Goal: Information Seeking & Learning: Find specific page/section

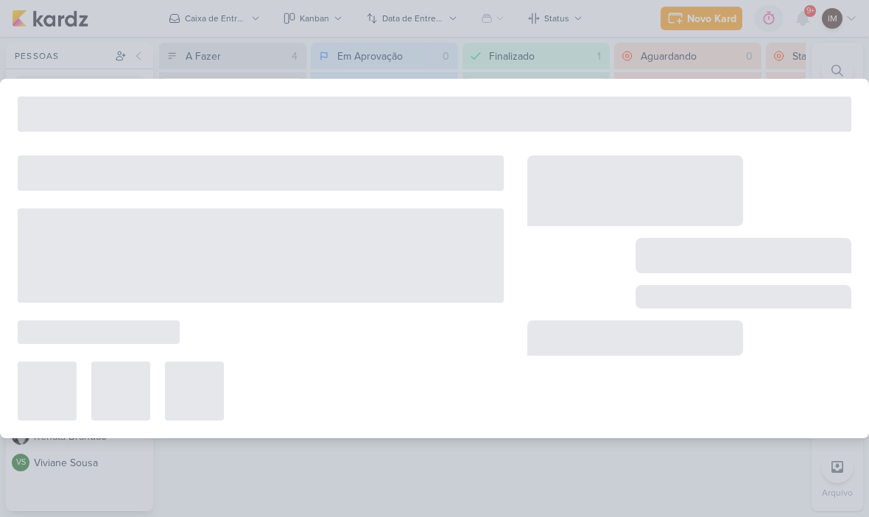
scroll to position [1, 0]
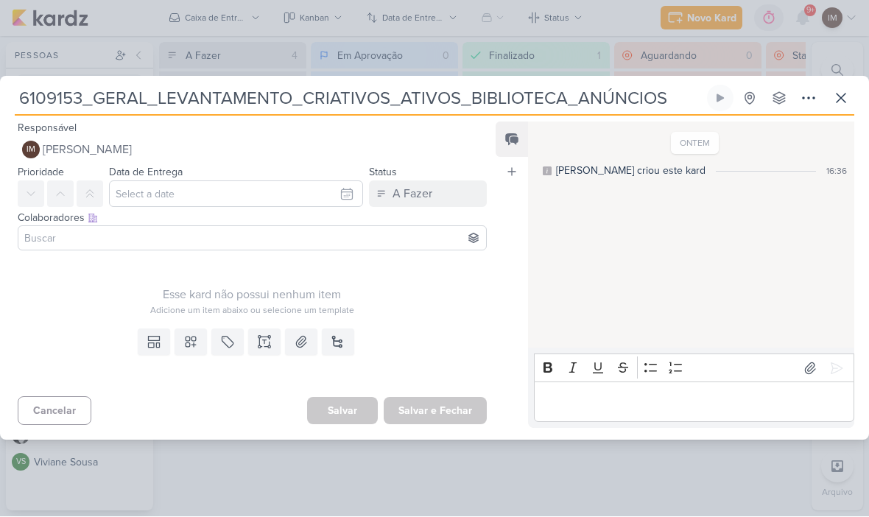
click at [200, 345] on button at bounding box center [191, 342] width 32 height 27
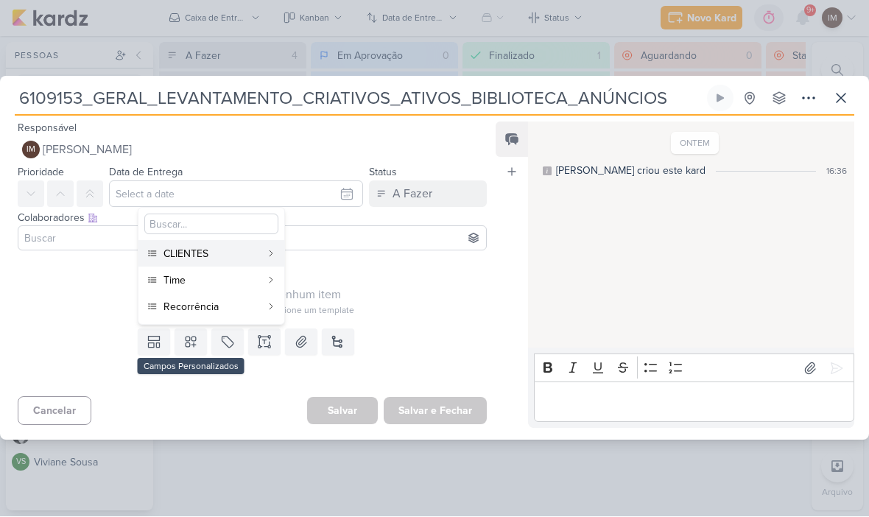
click at [260, 254] on div "CLIENTES" at bounding box center [212, 254] width 97 height 15
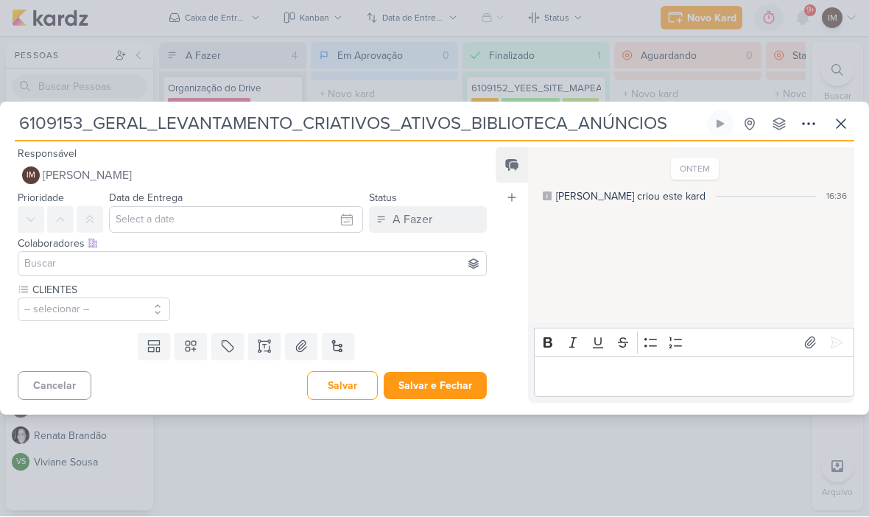
click at [194, 351] on icon at bounding box center [190, 347] width 15 height 15
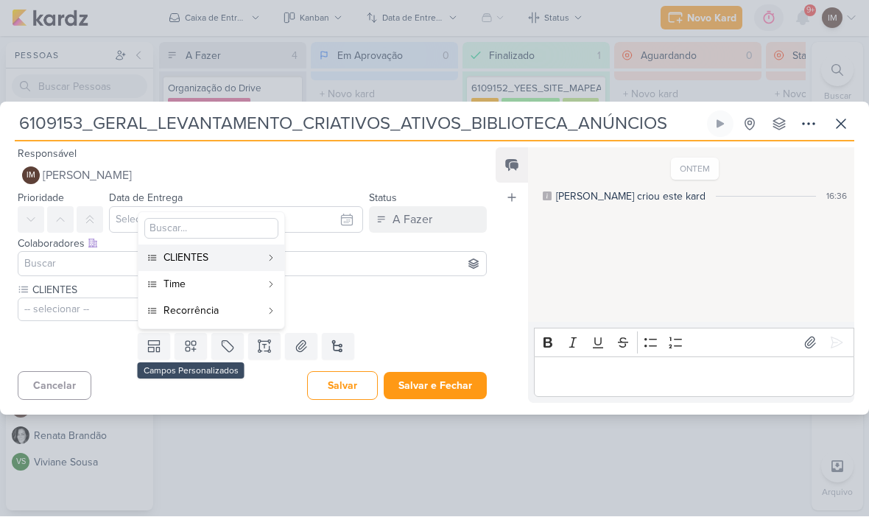
click at [232, 290] on div "Time" at bounding box center [212, 284] width 97 height 15
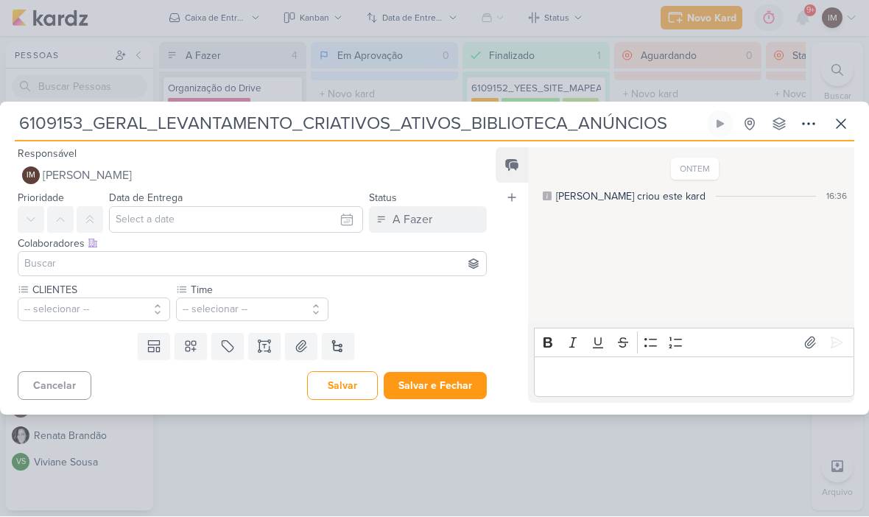
click at [221, 309] on button "-- selecionar --" at bounding box center [252, 310] width 152 height 24
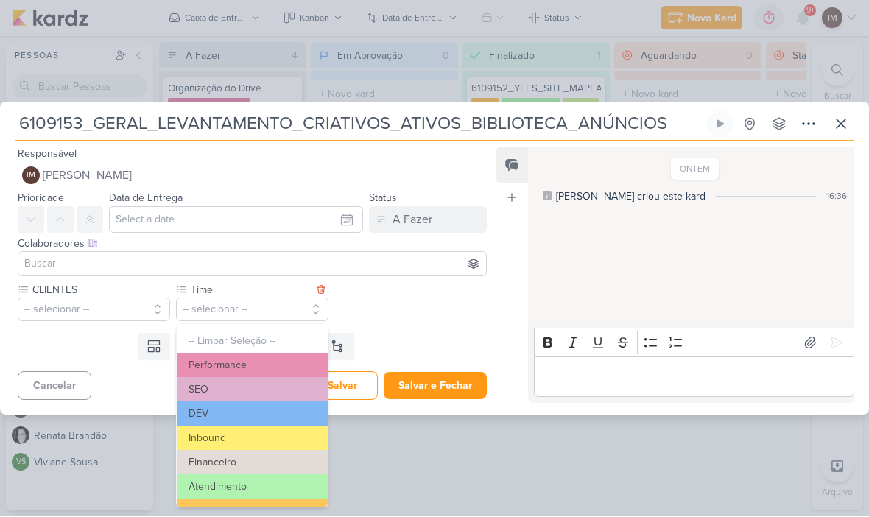
click at [375, 302] on div "CLIENTES -- selecionar -- Time" at bounding box center [252, 302] width 469 height 39
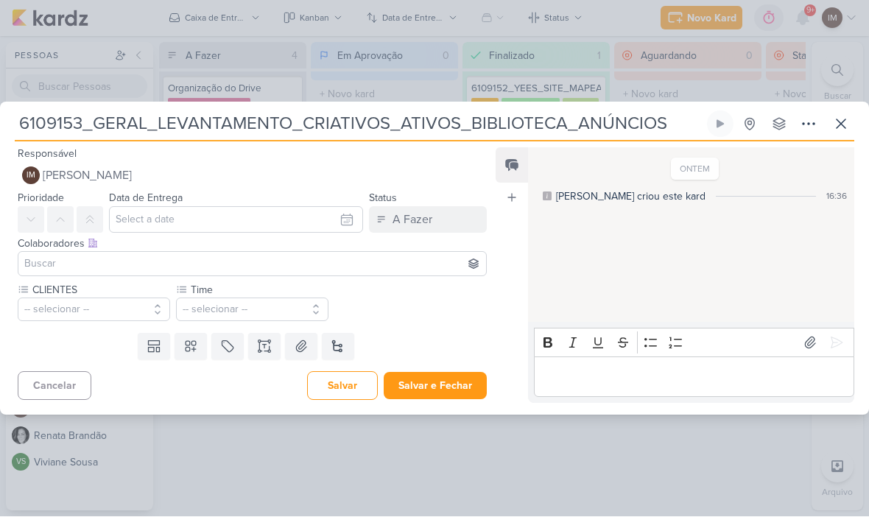
click at [200, 354] on button at bounding box center [191, 347] width 32 height 27
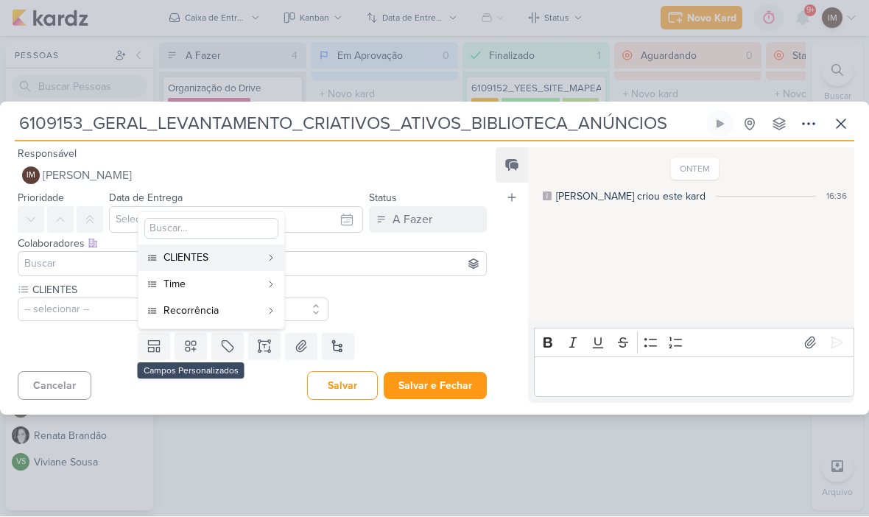
click at [224, 309] on div "Recorrência" at bounding box center [212, 310] width 97 height 15
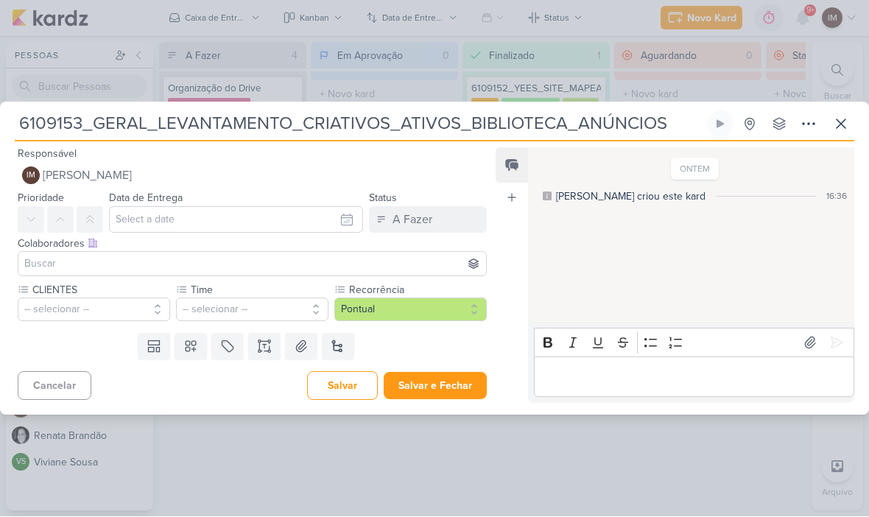
click at [139, 312] on button "-- selecionar --" at bounding box center [94, 310] width 152 height 24
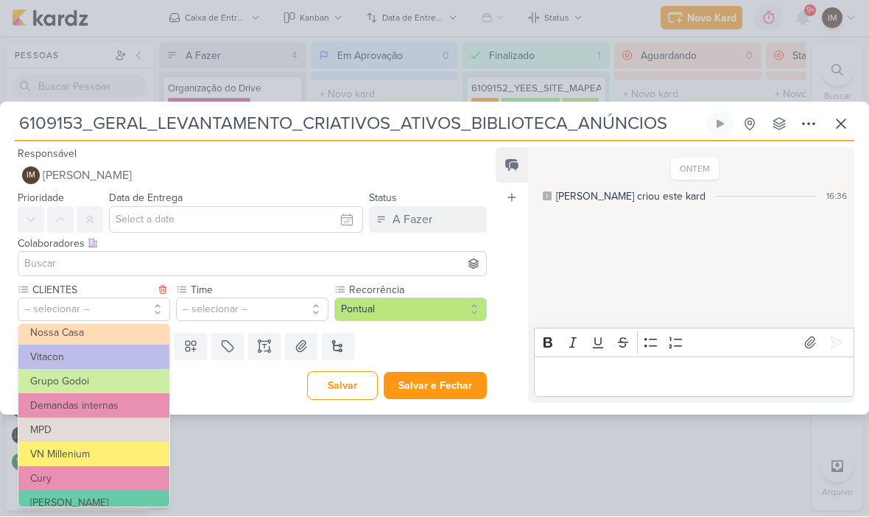
scroll to position [126, 0]
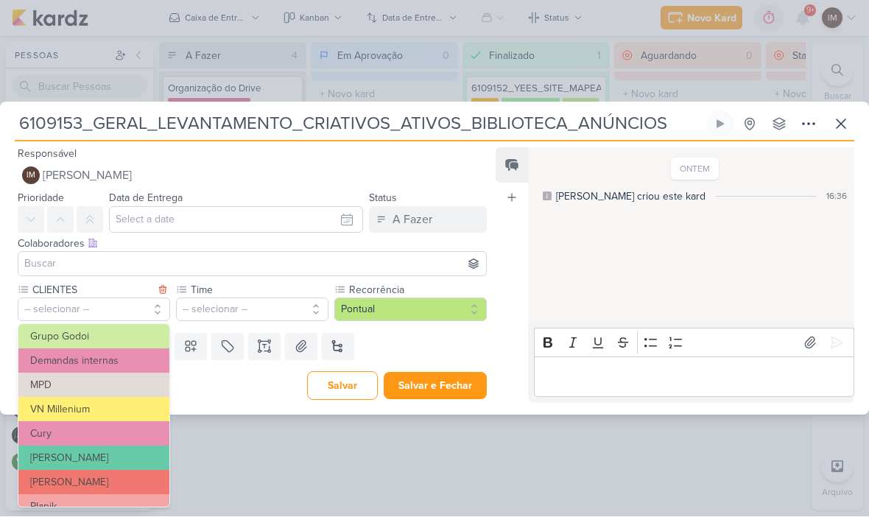
click at [152, 354] on button "Demandas internas" at bounding box center [93, 361] width 151 height 24
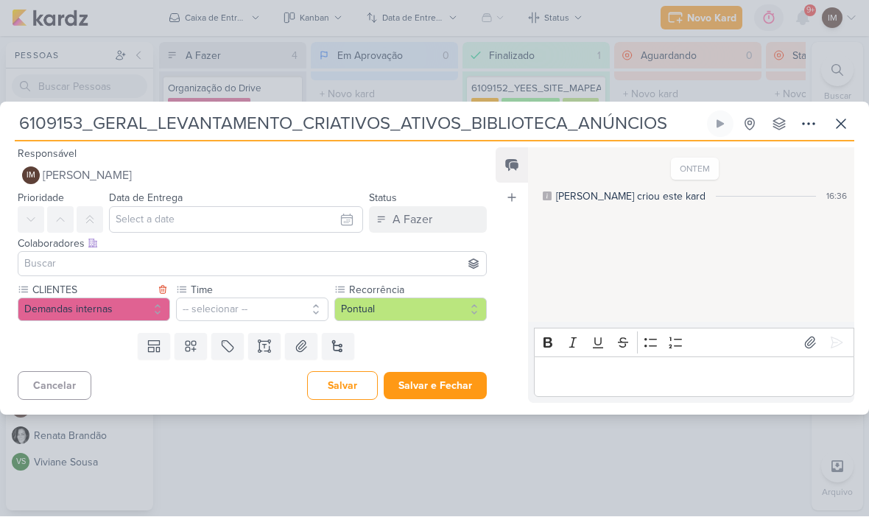
click at [205, 306] on button "-- selecionar --" at bounding box center [252, 310] width 152 height 24
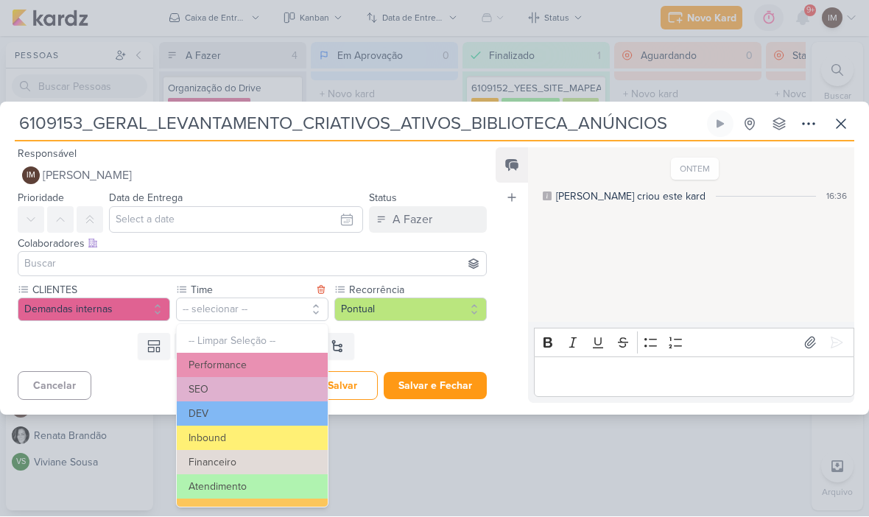
click at [270, 485] on button "Atendimento" at bounding box center [252, 487] width 151 height 24
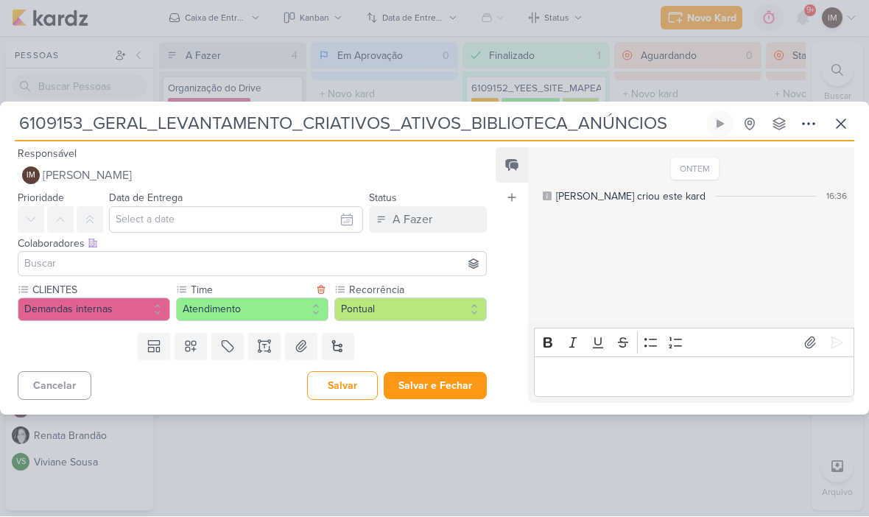
click at [457, 226] on button "A Fazer" at bounding box center [428, 220] width 118 height 27
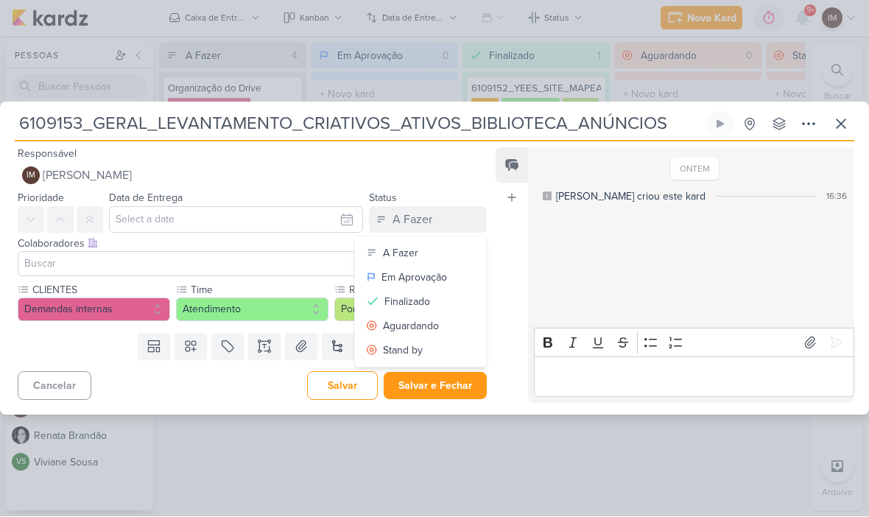
click at [431, 302] on button "Finalizado" at bounding box center [420, 302] width 131 height 24
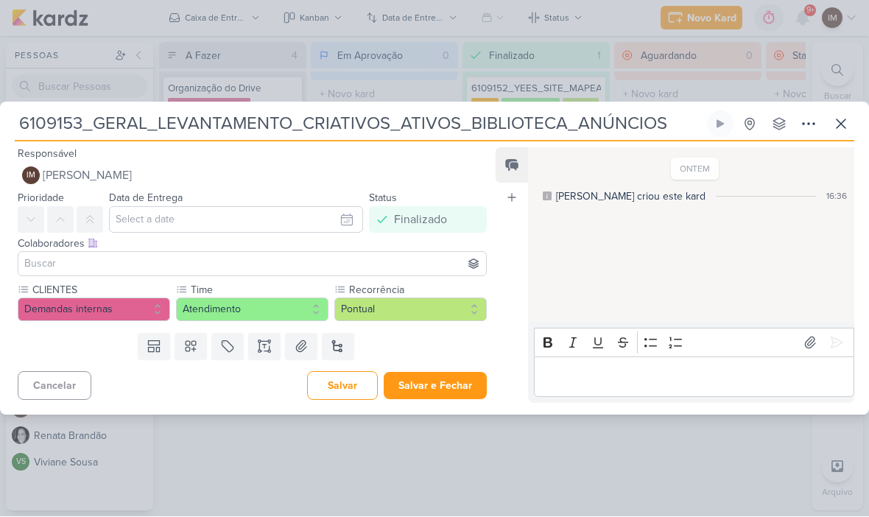
click at [430, 381] on button "Salvar e Fechar" at bounding box center [435, 386] width 103 height 27
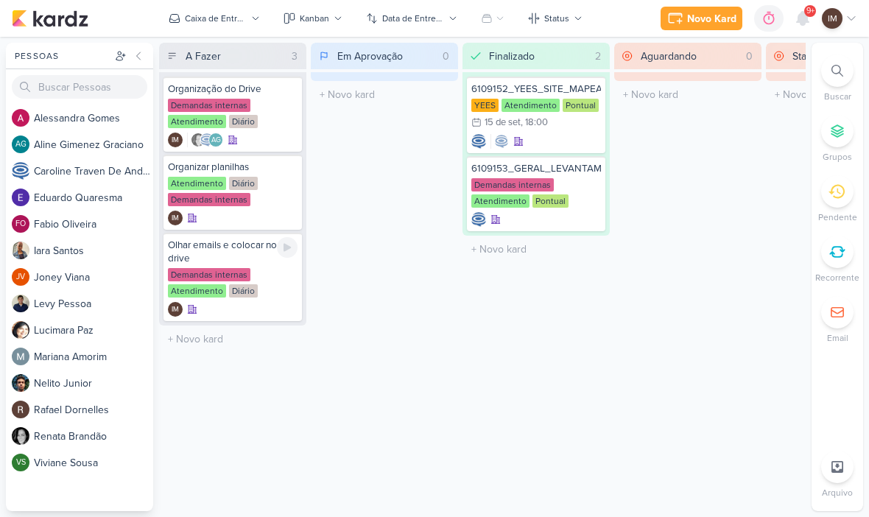
click at [291, 250] on icon at bounding box center [287, 248] width 12 height 12
click at [598, 168] on div at bounding box center [590, 171] width 21 height 21
click at [806, 21] on icon at bounding box center [803, 18] width 12 height 13
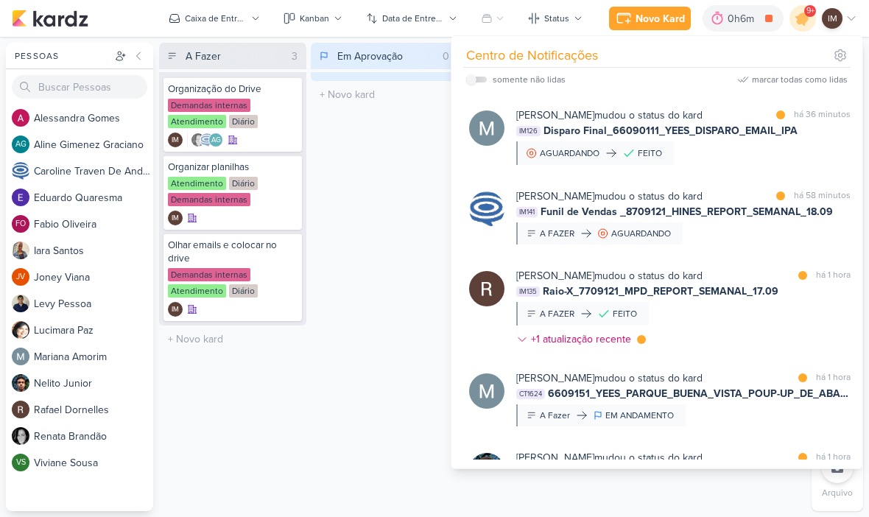
scroll to position [171, 0]
click at [818, 164] on div "Mariana Amorim mudou o status do kard marcar como lida há 36 minutos IM126 Disp…" at bounding box center [683, 135] width 334 height 57
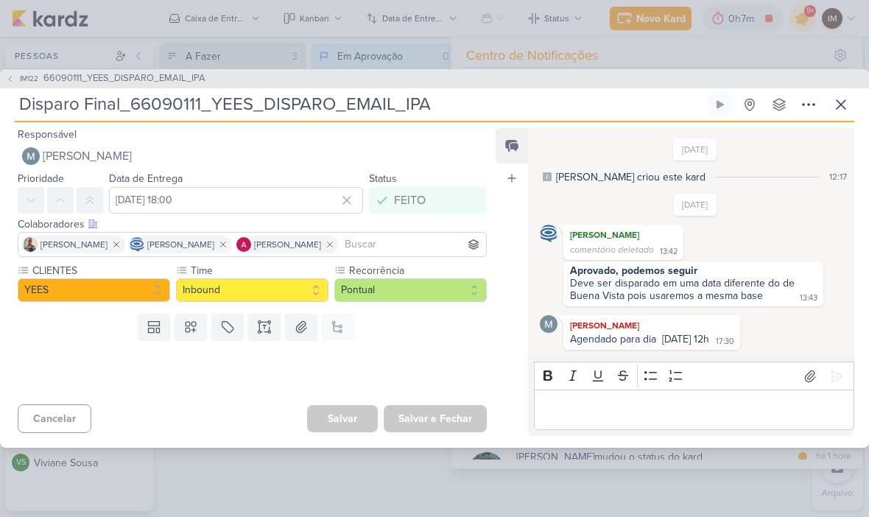
click at [836, 116] on button at bounding box center [841, 104] width 27 height 27
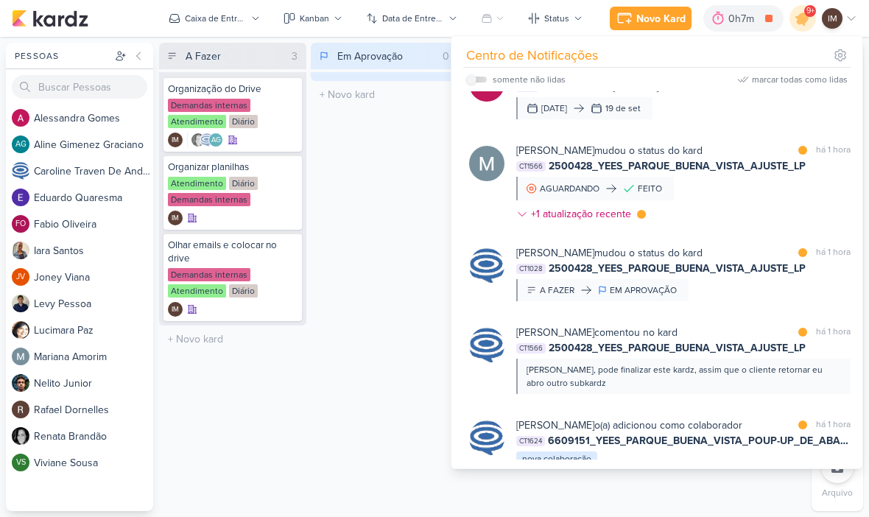
scroll to position [803, 0]
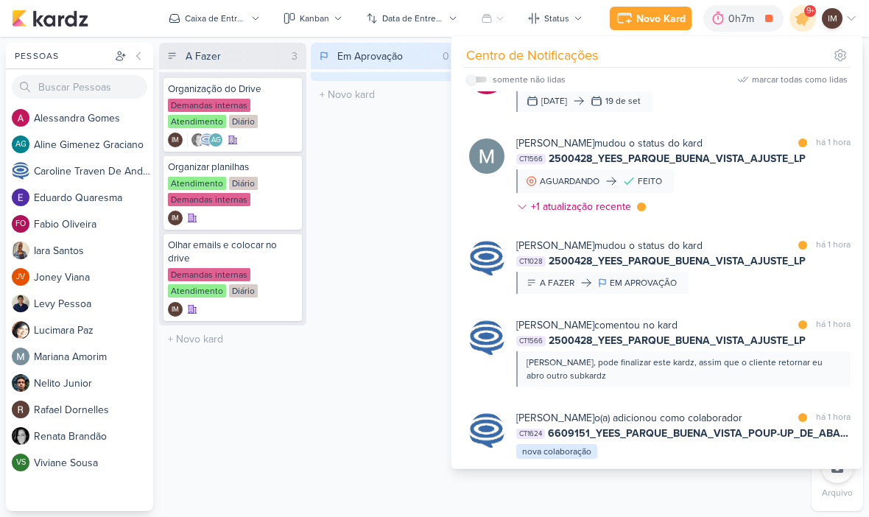
click at [745, 211] on div "Mariana Amorim mudou o status do kard marcar como lida há 1 hora CT1566 2500428…" at bounding box center [683, 178] width 334 height 85
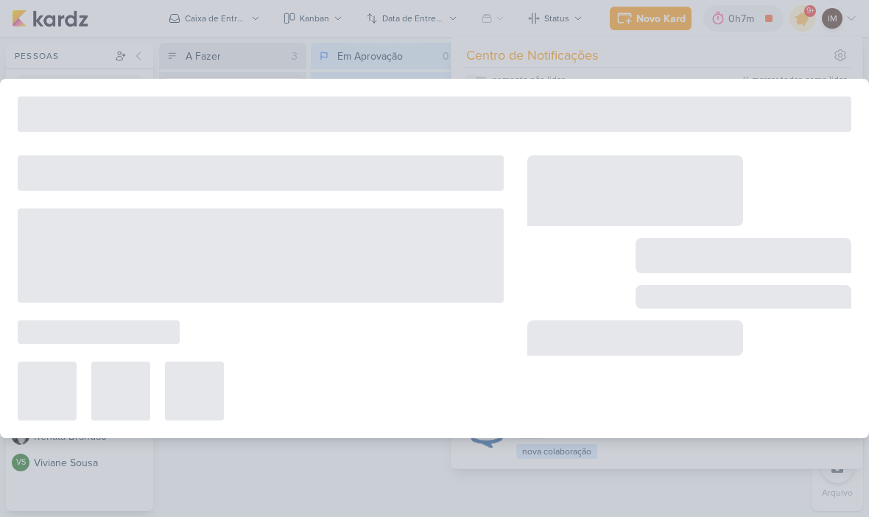
click at [757, 205] on div at bounding box center [689, 287] width 324 height 265
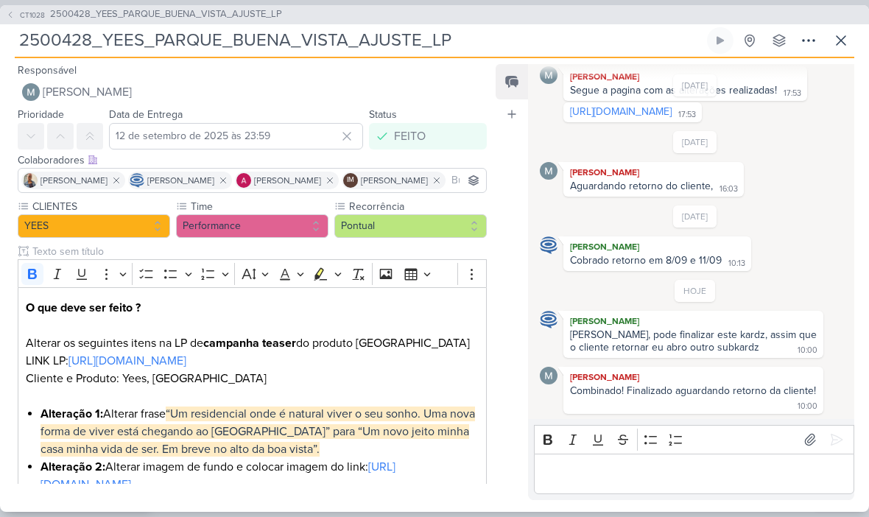
scroll to position [375, 0]
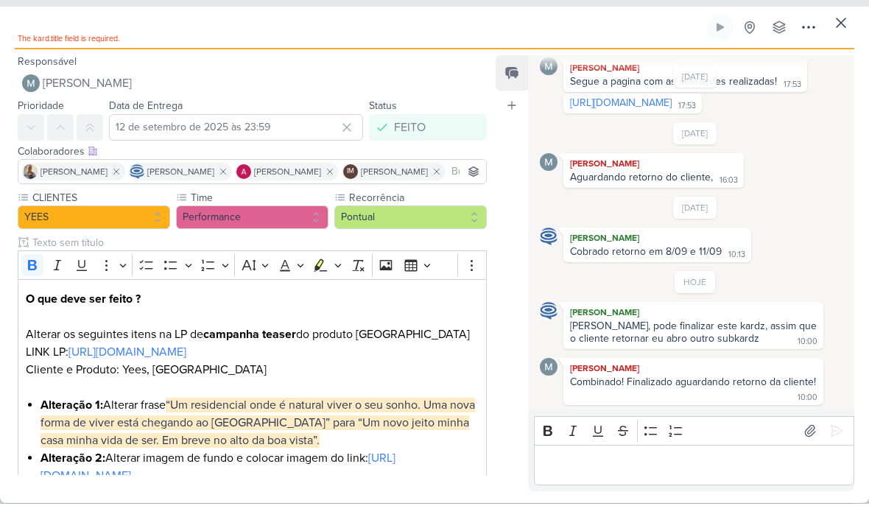
click at [846, 27] on icon at bounding box center [841, 36] width 18 height 18
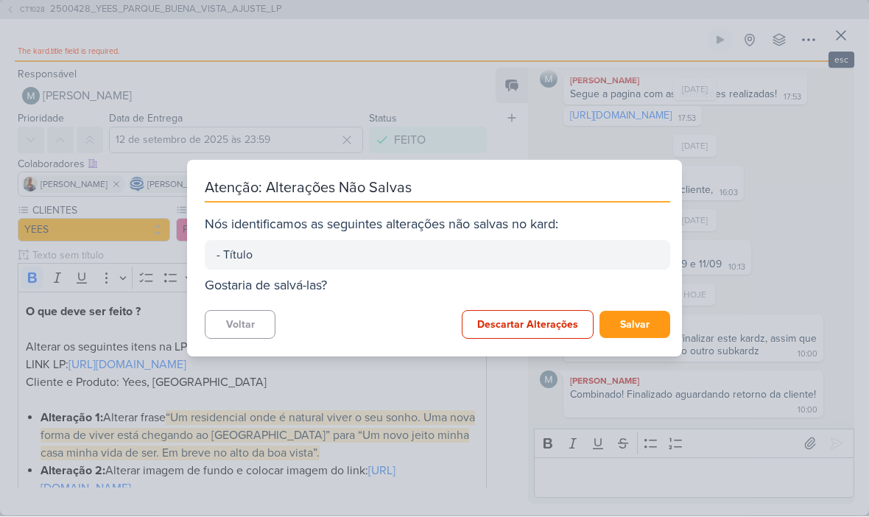
click at [538, 320] on button "Descartar Alterações" at bounding box center [528, 325] width 132 height 29
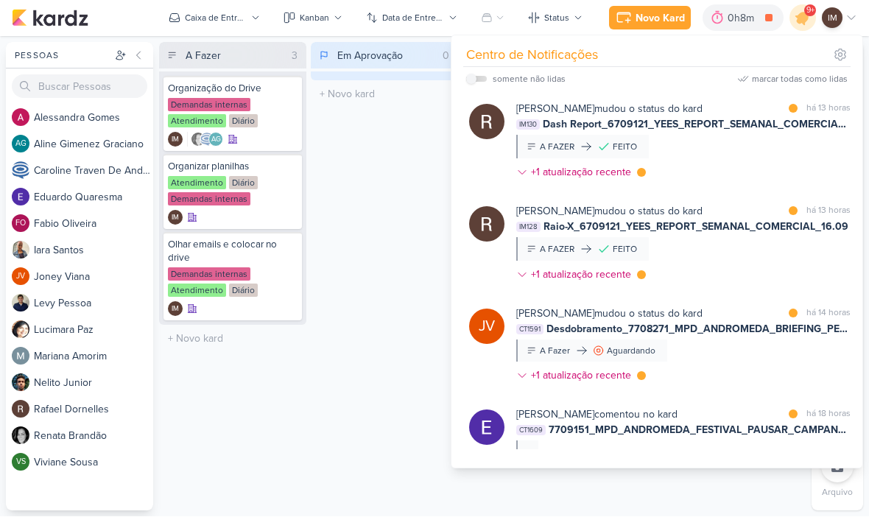
scroll to position [1382, 0]
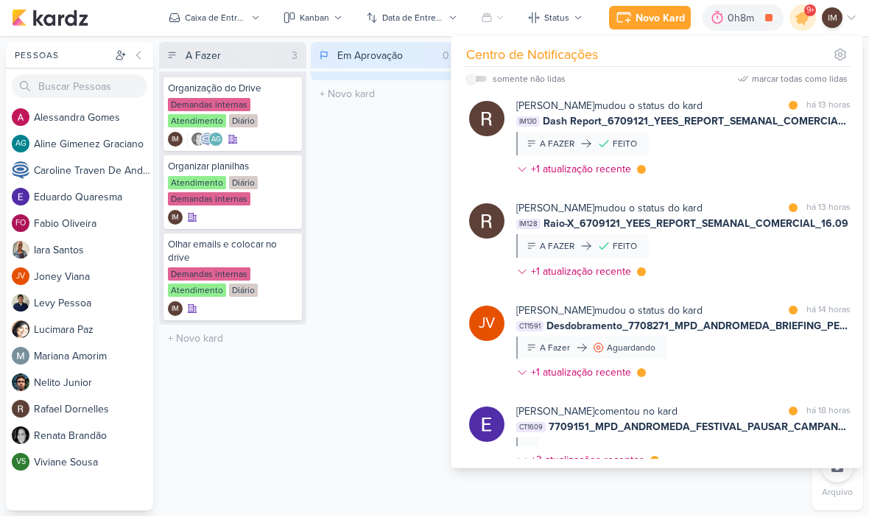
click at [748, 183] on div "Rafael Dornelles mudou o status do kard marcar como lida há 13 horas IM130 Dash…" at bounding box center [683, 141] width 334 height 85
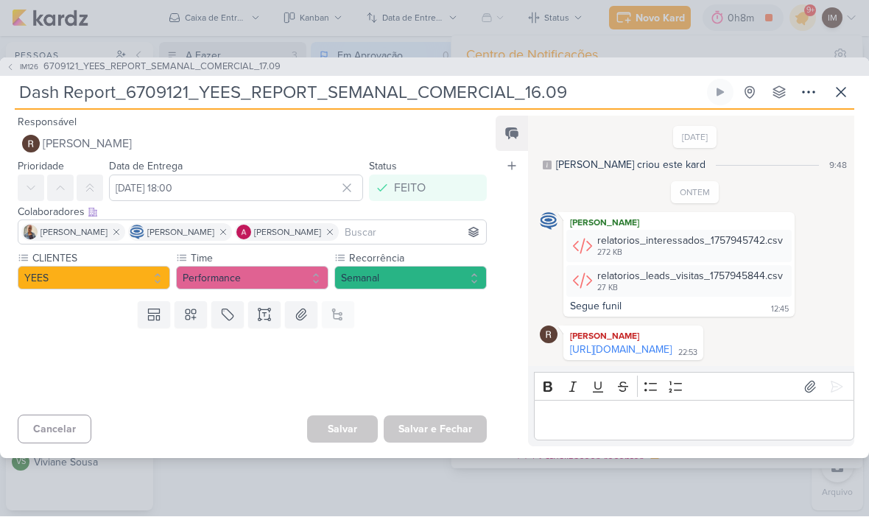
click at [30, 62] on span "IM126" at bounding box center [29, 67] width 23 height 11
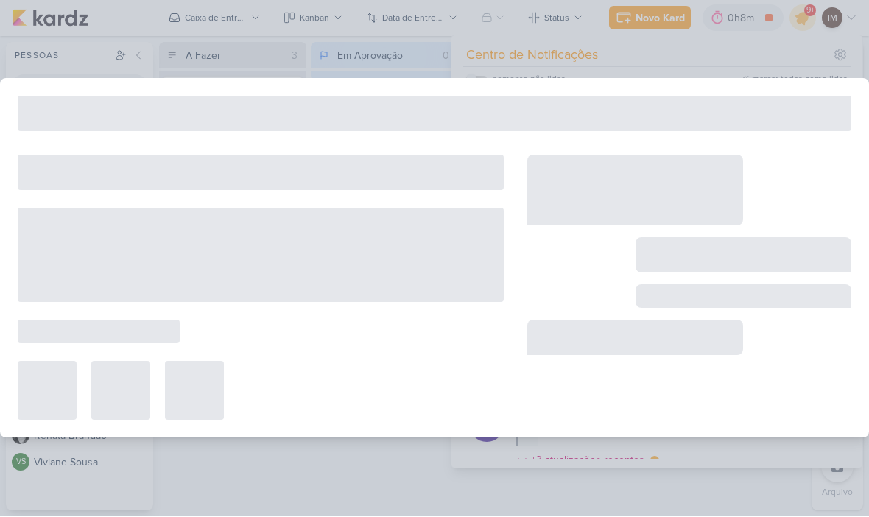
type input "6709121_YEES_REPORT_SEMANAL_COMERCIAL_17.09"
type input "15 de setembro de 2025 às 18:00"
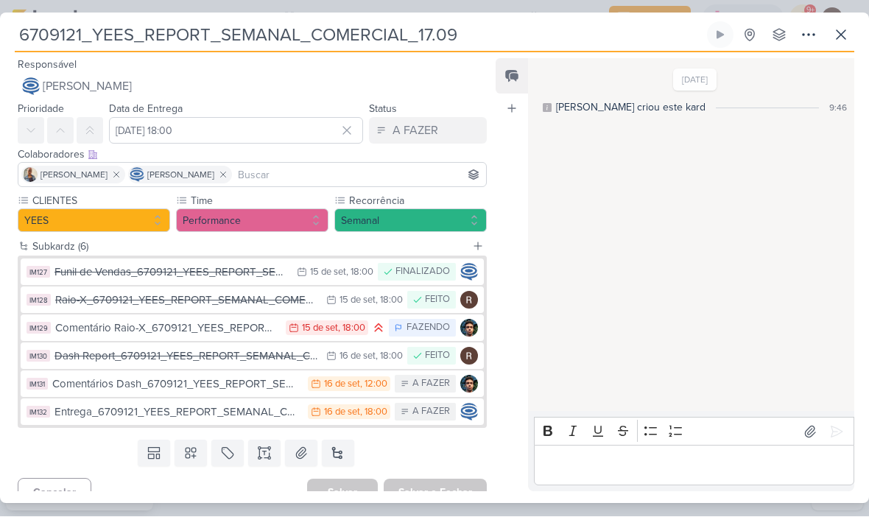
click at [846, 36] on icon at bounding box center [841, 36] width 18 height 18
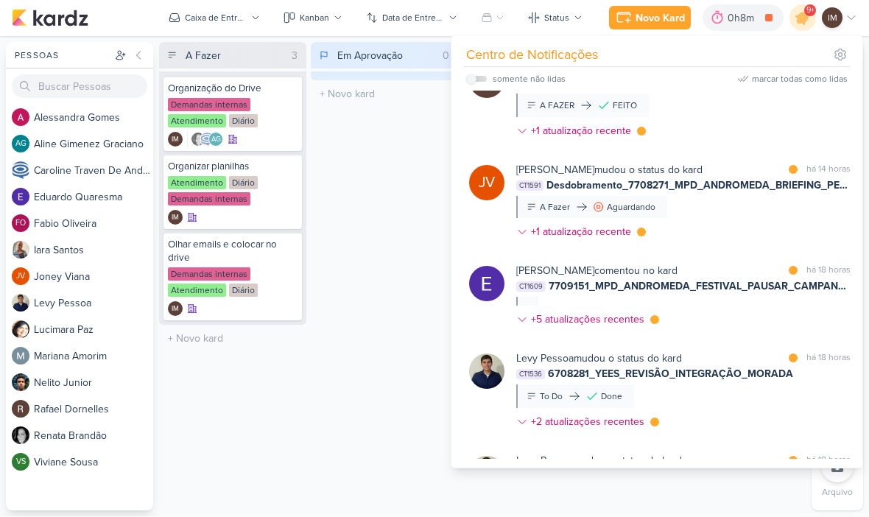
scroll to position [1522, 0]
click at [731, 194] on span "Desdobramento_7708271_MPD_ANDROMEDA_BRIEFING_PEÇAS_NOVO_KV_LANÇAMENTO" at bounding box center [699, 186] width 304 height 15
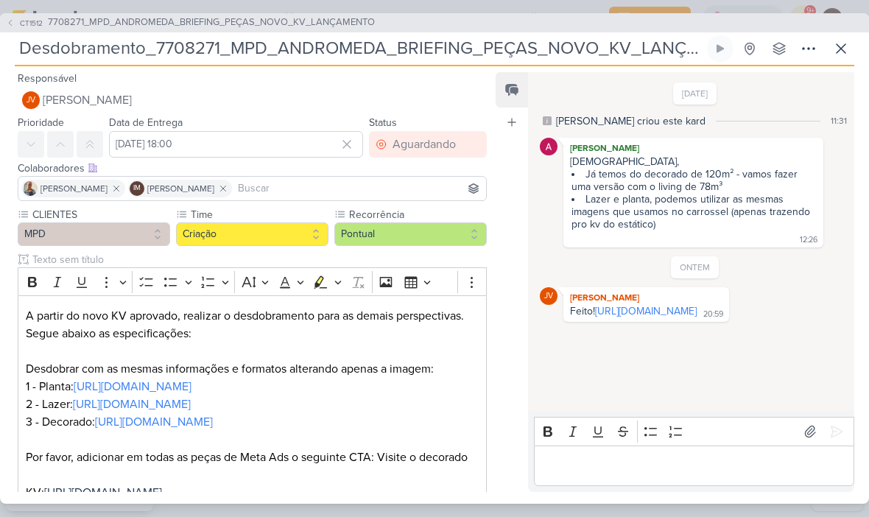
click at [839, 38] on button at bounding box center [841, 48] width 27 height 27
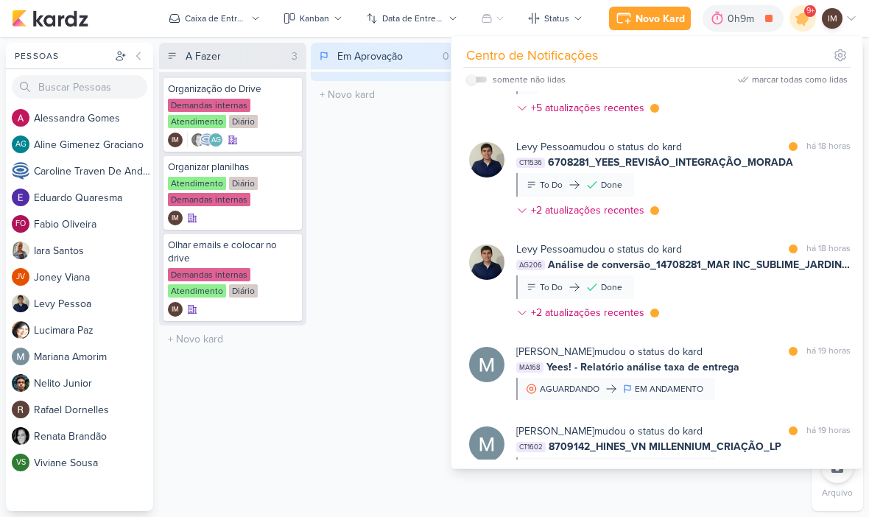
scroll to position [1735, 0]
click at [786, 223] on div "Levy Pessoa mudou o status do kard marcar como lida há 18 horas CT1536 6708281_…" at bounding box center [683, 180] width 334 height 85
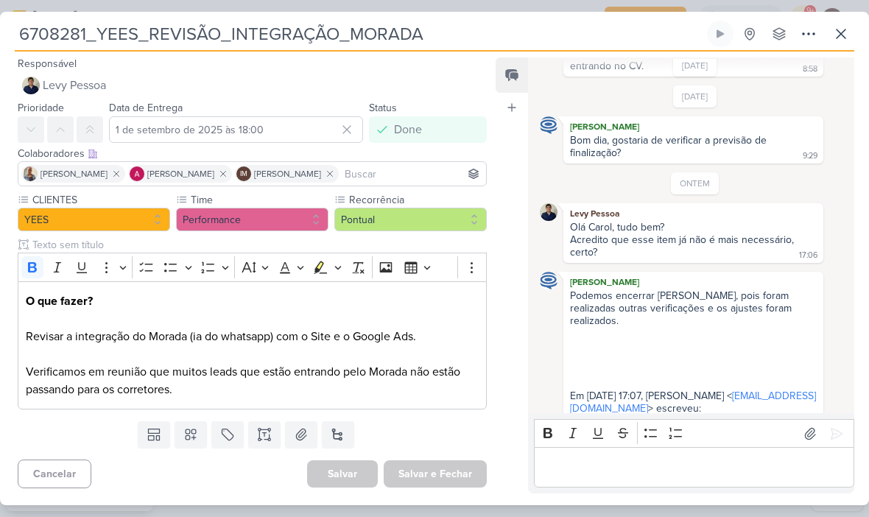
scroll to position [186, 0]
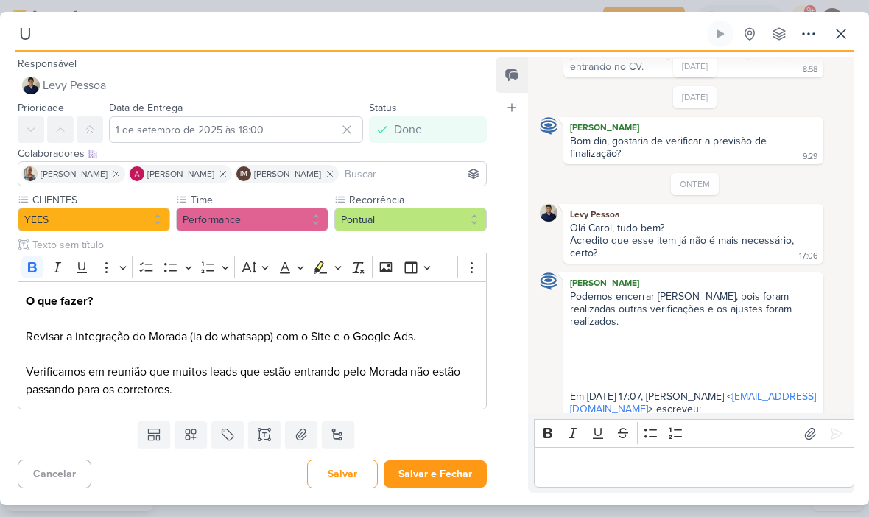
type input "U"
click at [844, 38] on icon at bounding box center [841, 33] width 9 height 9
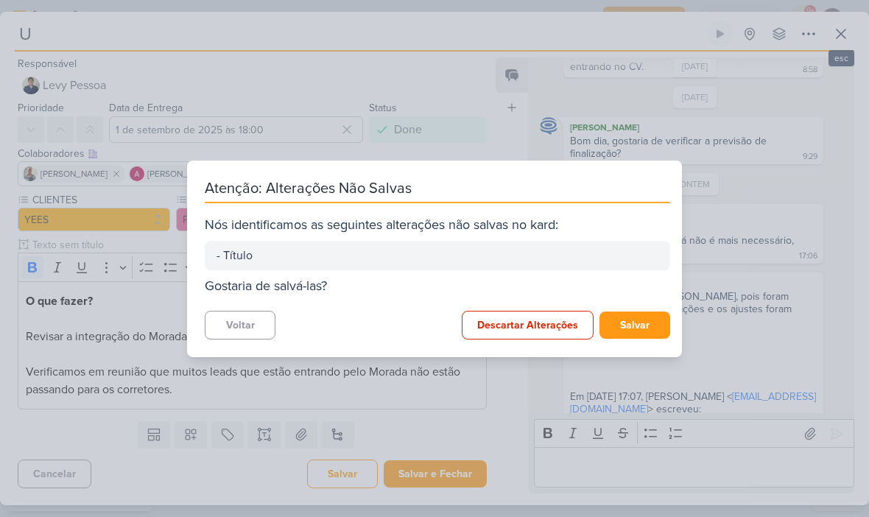
click at [519, 323] on button "Descartar Alterações" at bounding box center [528, 325] width 132 height 29
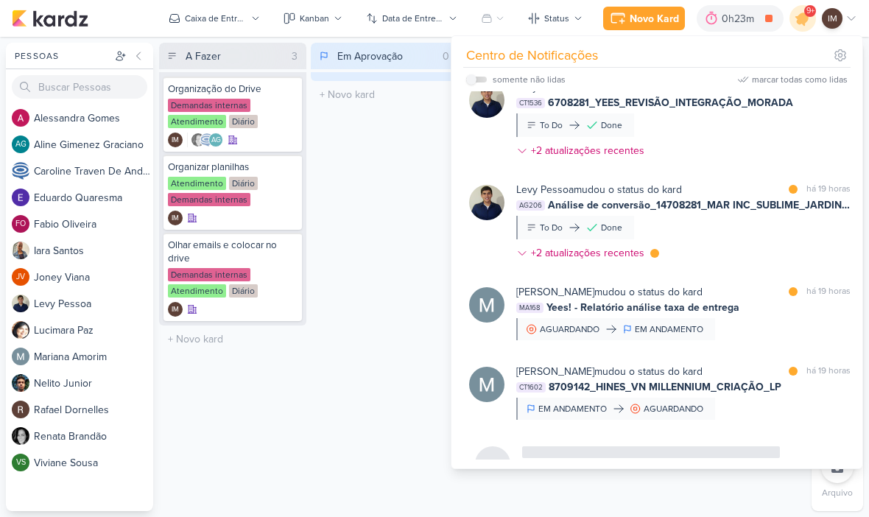
scroll to position [1958, 0]
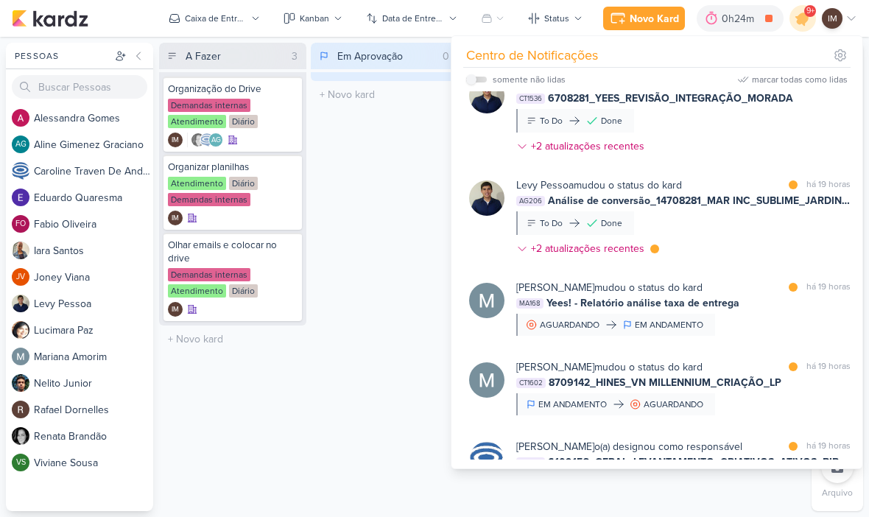
click at [412, 180] on div "Em Aprovação 0 Mover Para Esquerda Mover Para Direita Deletar O título do kard …" at bounding box center [384, 277] width 147 height 468
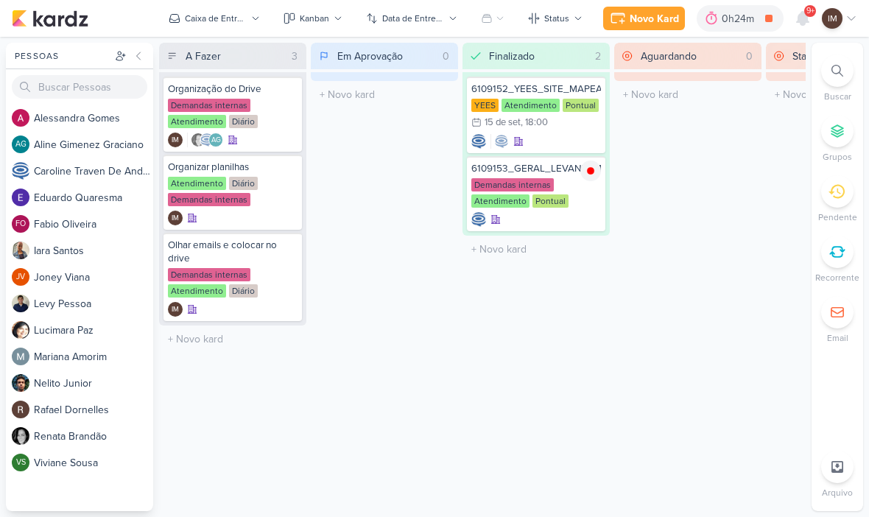
click at [836, 76] on icon at bounding box center [838, 71] width 12 height 12
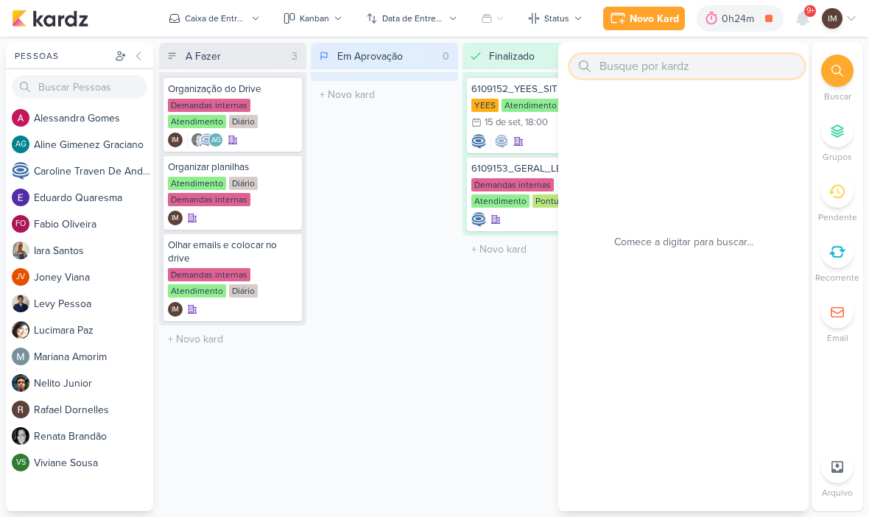
click at [614, 71] on input "text" at bounding box center [687, 67] width 234 height 24
click at [615, 68] on input "text" at bounding box center [687, 67] width 234 height 24
paste input "7708281_MPD_ANDROMEDA_TRAÇAR_NOVAS_ESTRATÉGIAS"
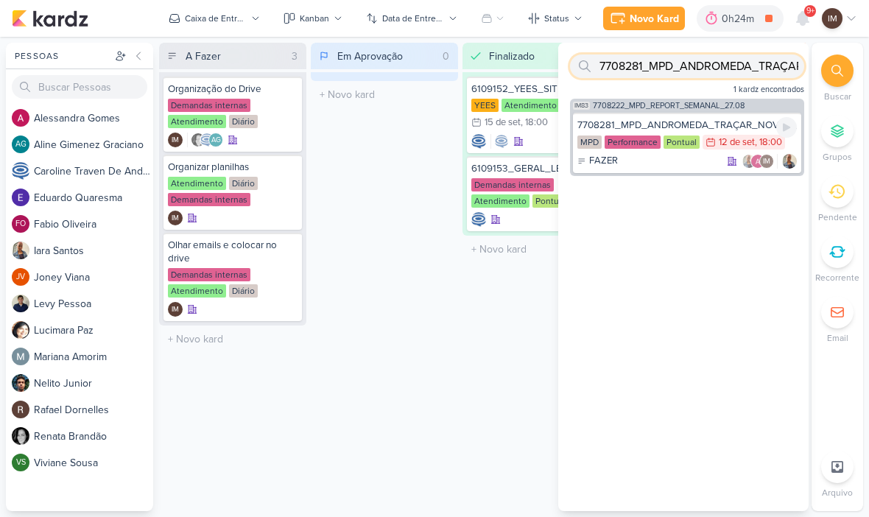
type input "7708281_MPD_ANDROMEDA_TRAÇAR_NOVAS_ESTRATÉGIAS"
click at [692, 155] on div "FAZER IM" at bounding box center [686, 161] width 219 height 15
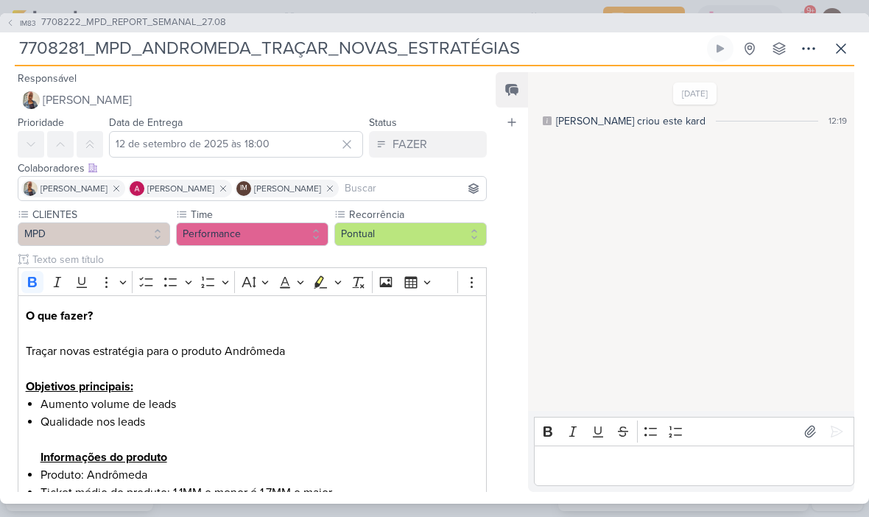
click at [848, 44] on icon at bounding box center [841, 49] width 18 height 18
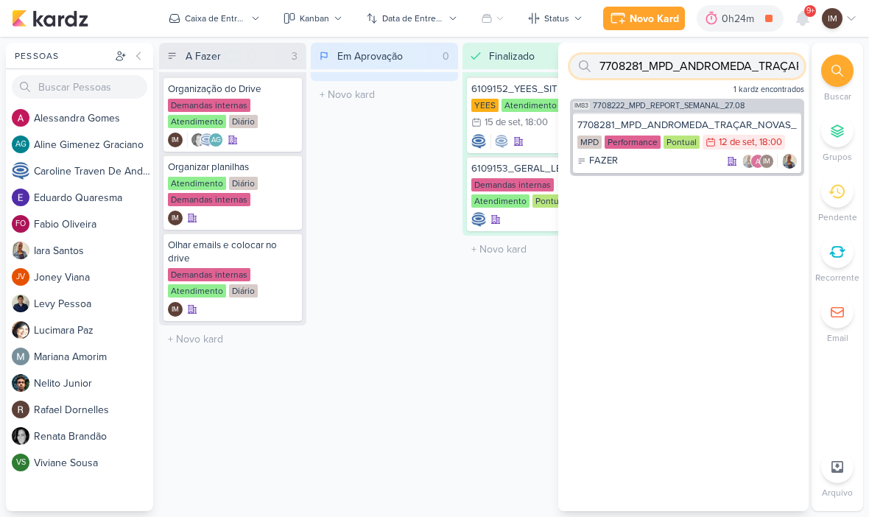
click at [776, 68] on input "7708281_MPD_ANDROMEDA_TRAÇAR_NOVAS_ESTRATÉGIAS" at bounding box center [687, 67] width 234 height 24
click at [773, 63] on input "7708281_MPD_ANDROMEDA_TRAÇAR_NOVAS_ESTRATÉGIAS" at bounding box center [687, 67] width 234 height 24
click at [770, 58] on input "7708281_MPD_ANDROMEDA_TRAÇAR_NOVAS_ESTRATÉGIAS" at bounding box center [687, 67] width 234 height 24
click at [681, 74] on input "text" at bounding box center [687, 67] width 234 height 24
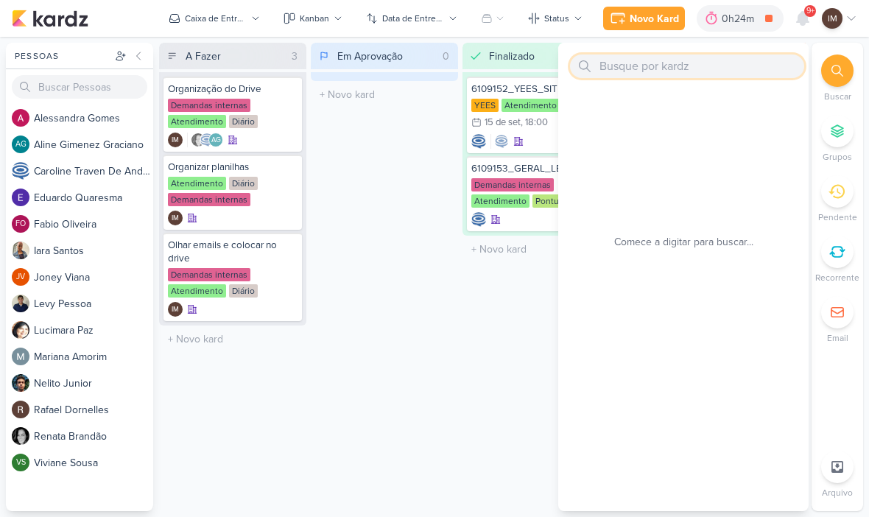
click at [636, 63] on input "text" at bounding box center [687, 67] width 234 height 24
paste input "8709111_HINES_BASE_NEGATIVA_CAMPANHA"
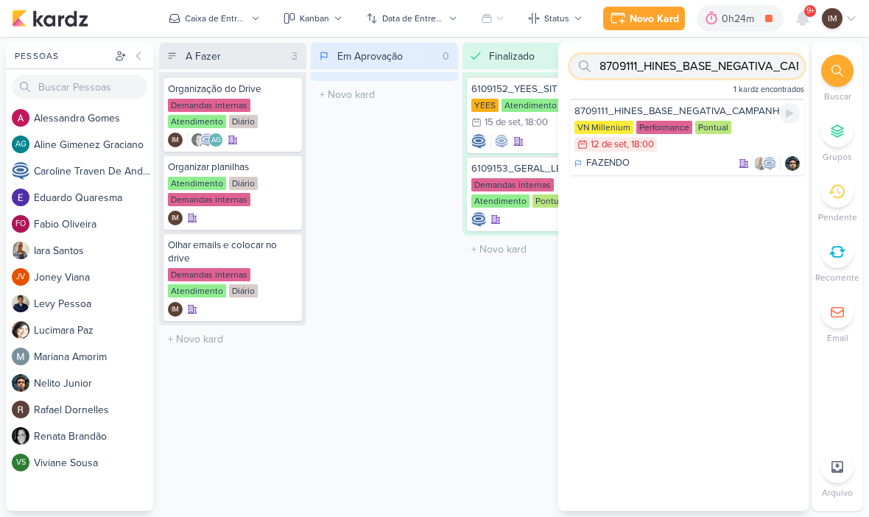
type input "8709111_HINES_BASE_NEGATIVA_CAMPANHA"
click at [703, 161] on div "FAZENDO" at bounding box center [686, 163] width 225 height 15
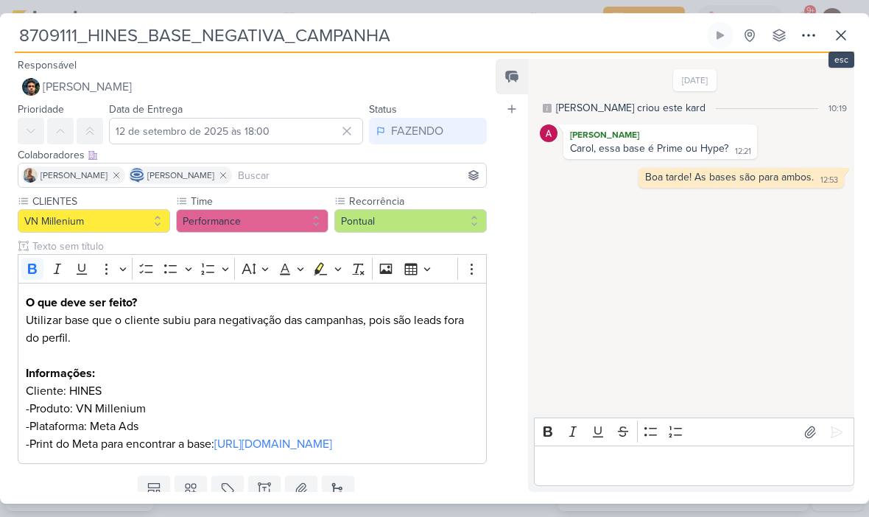
click at [850, 33] on button at bounding box center [841, 35] width 27 height 27
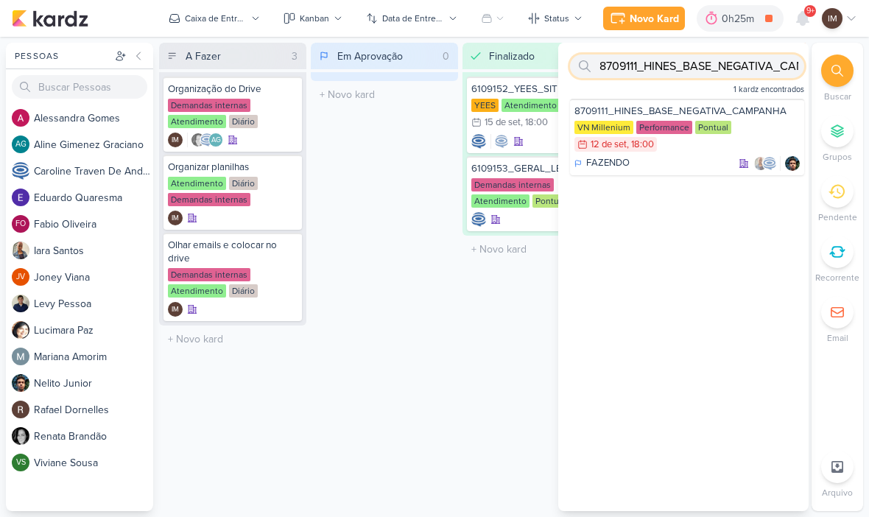
click at [773, 70] on input "8709111_HINES_BASE_NEGATIVA_CAMPANHA" at bounding box center [687, 67] width 234 height 24
click at [750, 63] on input "8709111_HINES_BASE_NEGATIVA_CAMPANHA" at bounding box center [687, 67] width 234 height 24
click at [751, 58] on input "8709111_HINES_BASE_NEGATIVA_CAMPANHA" at bounding box center [687, 67] width 234 height 24
click at [755, 57] on input "8709111_HINES_BASE_NEGATIVA_CAMPANHA" at bounding box center [687, 67] width 234 height 24
click at [674, 68] on input "text" at bounding box center [687, 67] width 234 height 24
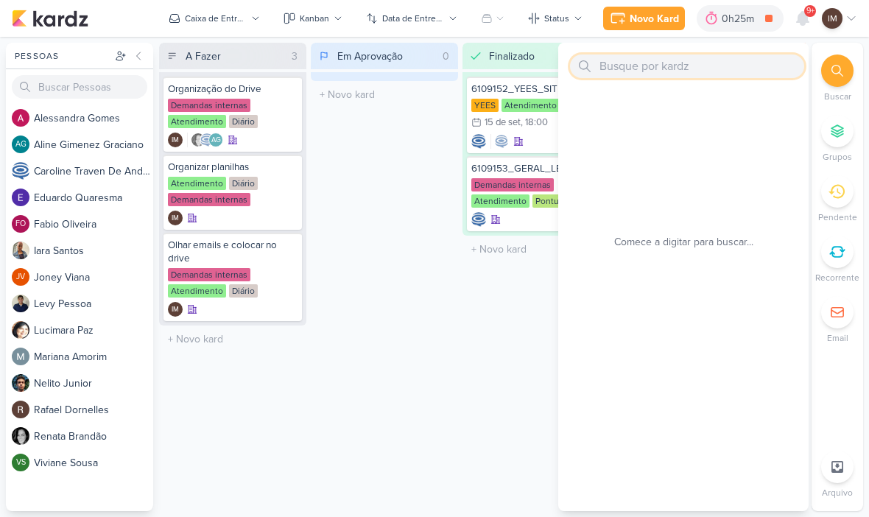
click at [613, 69] on input "text" at bounding box center [687, 67] width 234 height 24
paste input "7709112_MPD_NEO_ALPHAVILLE_DESDOBRAMENTO_DE_PEÇAS"
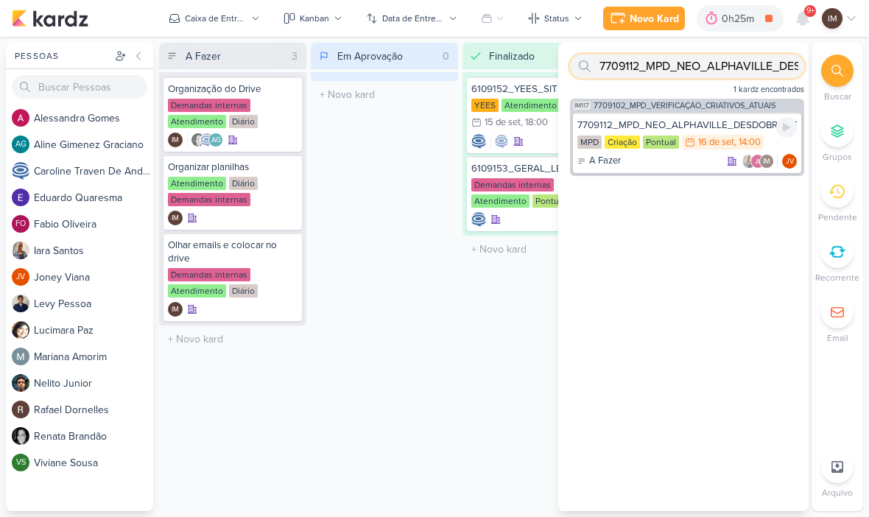
type input "7709112_MPD_NEO_ALPHAVILLE_DESDOBRAMENTO_DE_PEÇAS"
click at [686, 162] on div "A Fazer IM JV" at bounding box center [686, 161] width 219 height 15
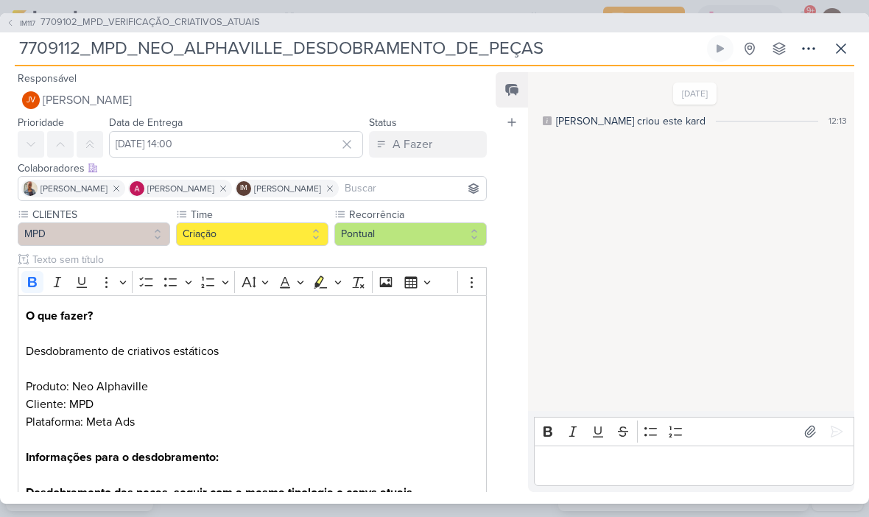
click at [837, 45] on icon at bounding box center [841, 48] width 9 height 9
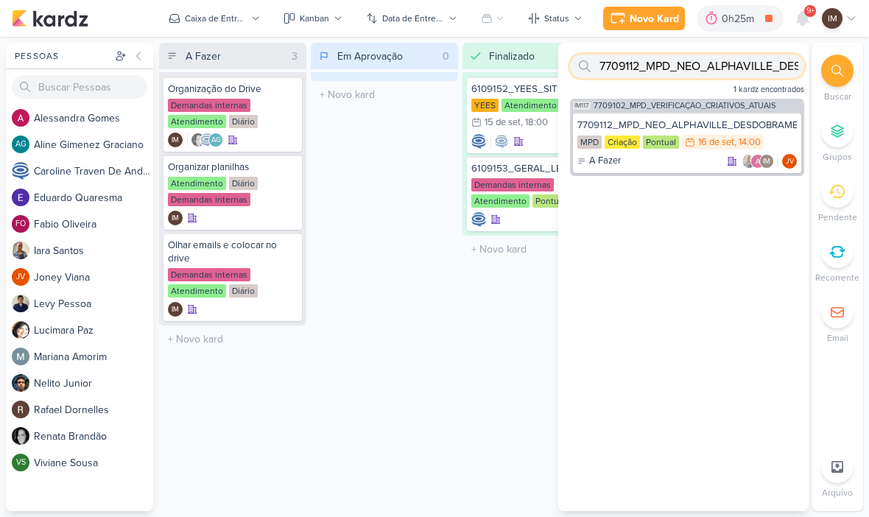
click at [763, 69] on input "7709112_MPD_NEO_ALPHAVILLE_DESDOBRAMENTO_DE_PEÇAS" at bounding box center [687, 67] width 234 height 24
click at [761, 71] on input "7709112_MPD_NEO_ALPHAVILLE_DESDOBRAMENTO_DE_PEÇAS" at bounding box center [687, 67] width 234 height 24
click at [759, 71] on input "7709112_MPD_NEO_ALPHAVILLE_DESDOBRAMENTO_DE_PEÇAS" at bounding box center [687, 67] width 234 height 24
click at [761, 74] on input "7709112_MPD_NEO_ALPHAVILLE_DESDOBRAMENTO_DE_PEÇAS" at bounding box center [687, 67] width 234 height 24
click at [695, 71] on input "text" at bounding box center [687, 67] width 234 height 24
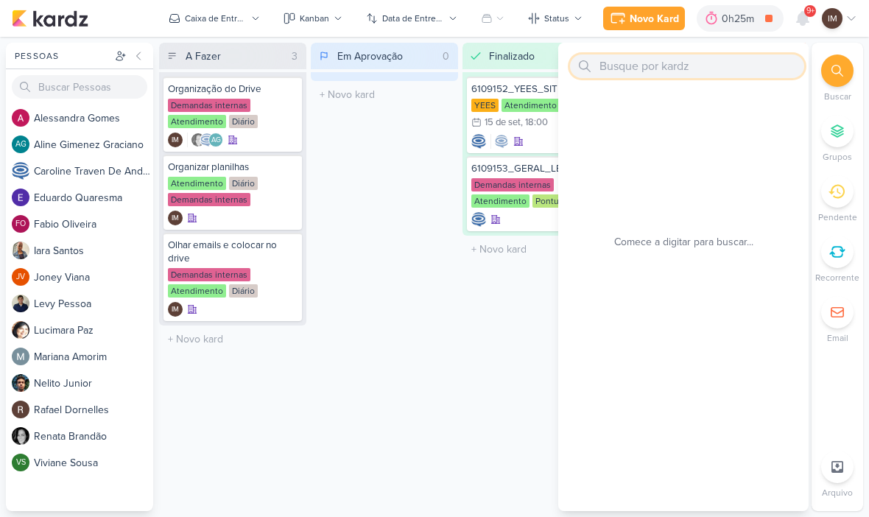
click at [636, 66] on input "text" at bounding box center [687, 67] width 234 height 24
paste input "6709122_YEES_TAQUARAL_MANSÕES_AJUSTE_CAMPANHA_MIA"
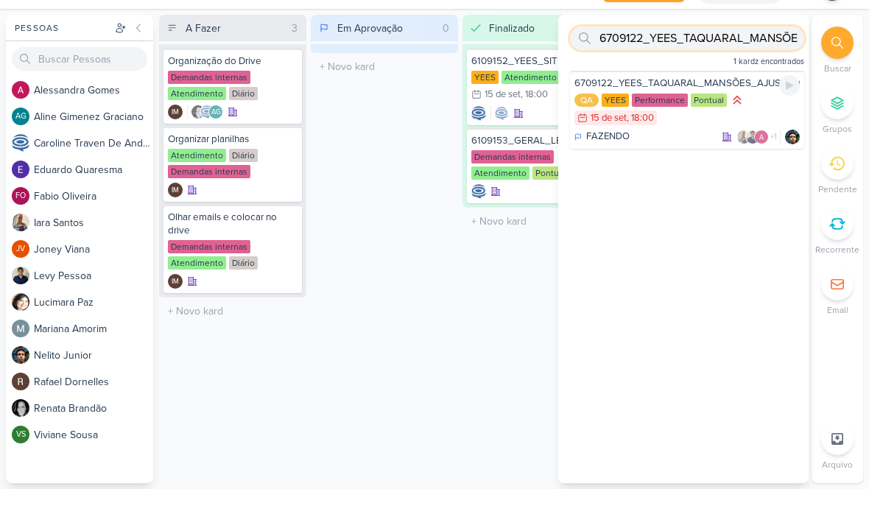
type input "6709122_YEES_TAQUARAL_MANSÕES_AJUSTE_CAMPANHA_MIA"
click at [688, 158] on div "FAZENDO +1" at bounding box center [686, 165] width 225 height 15
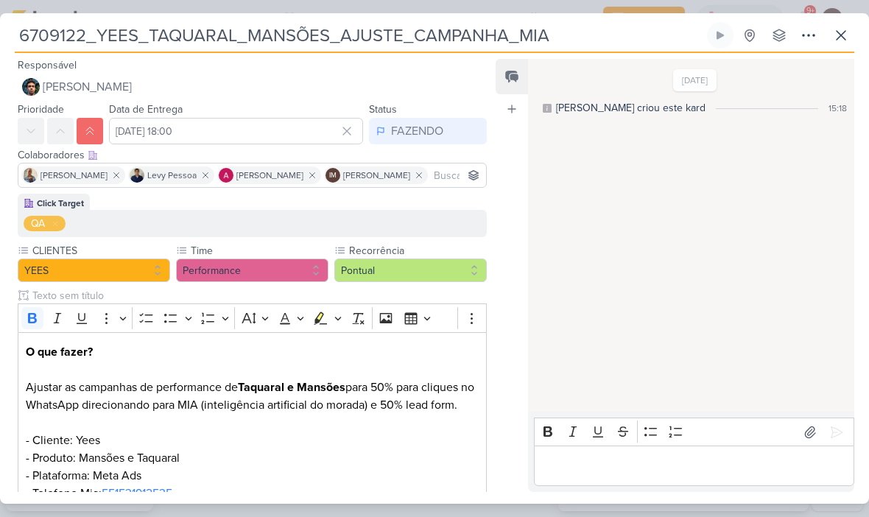
click at [845, 35] on icon at bounding box center [841, 36] width 18 height 18
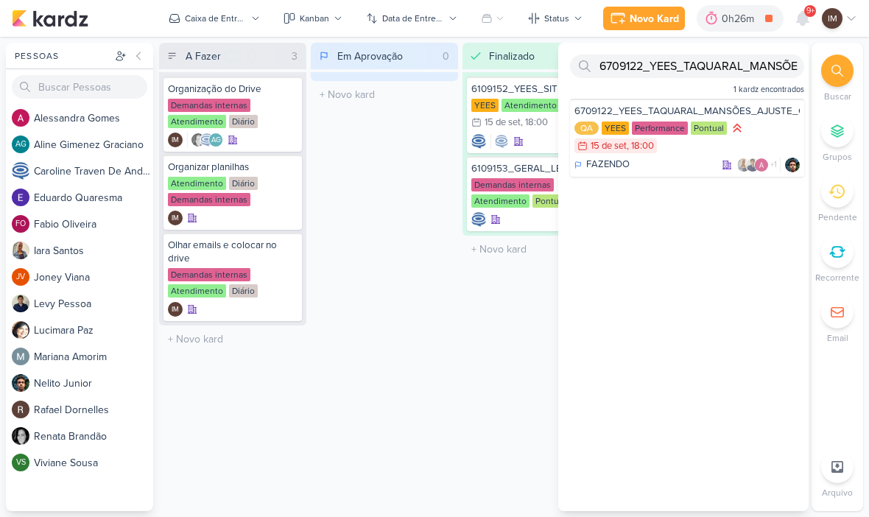
click at [839, 74] on icon at bounding box center [838, 71] width 12 height 12
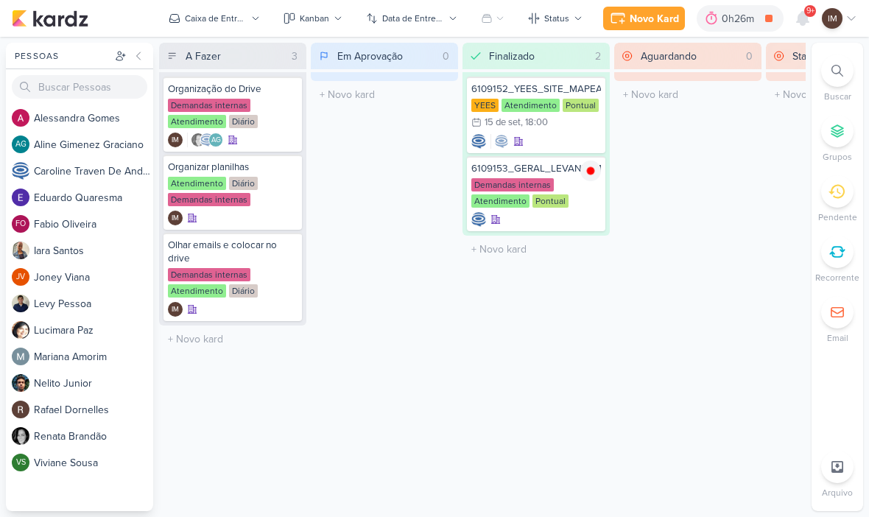
click at [748, 72] on div at bounding box center [687, 76] width 147 height 9
click at [846, 72] on div at bounding box center [837, 71] width 32 height 32
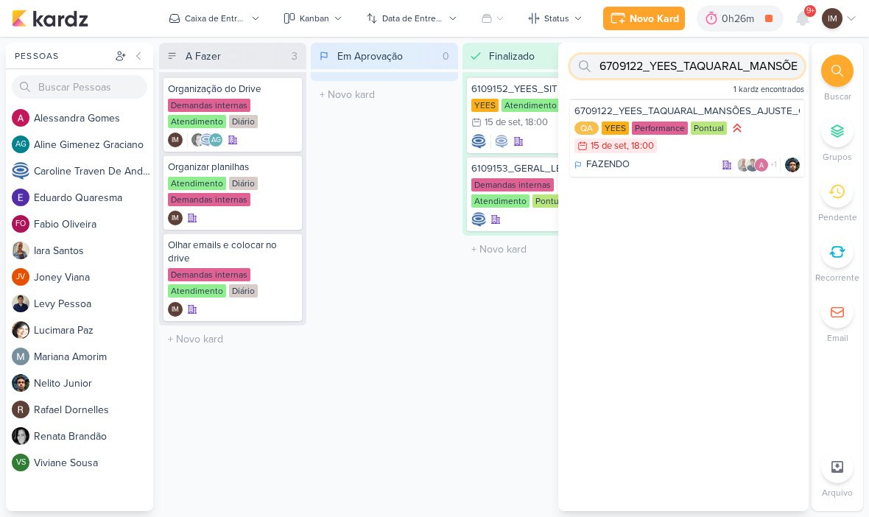
click at [771, 74] on input "6709122_YEES_TAQUARAL_MANSÕES_AJUSTE_CAMPANHA_MIA" at bounding box center [687, 67] width 234 height 24
click at [650, 61] on input "text" at bounding box center [687, 67] width 234 height 24
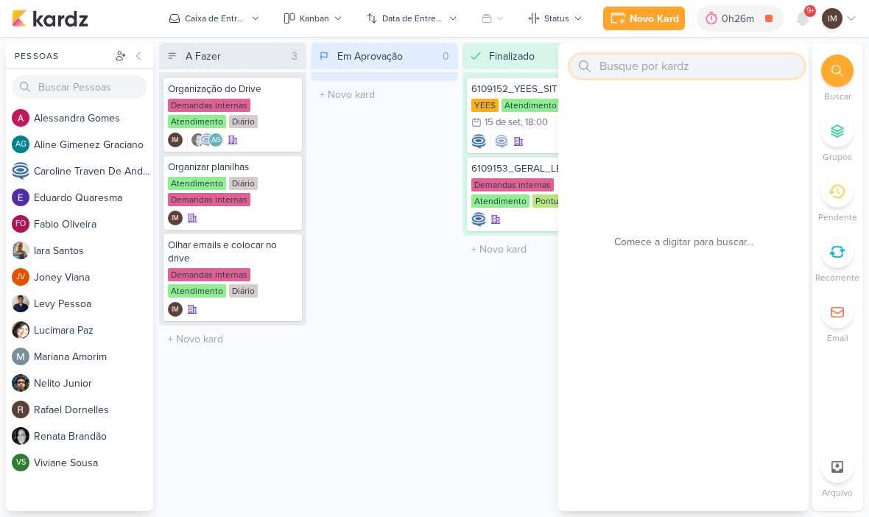
paste input "8409121_HINES_VN MILLENNIUM_CRIAÇÃO_MOTION"
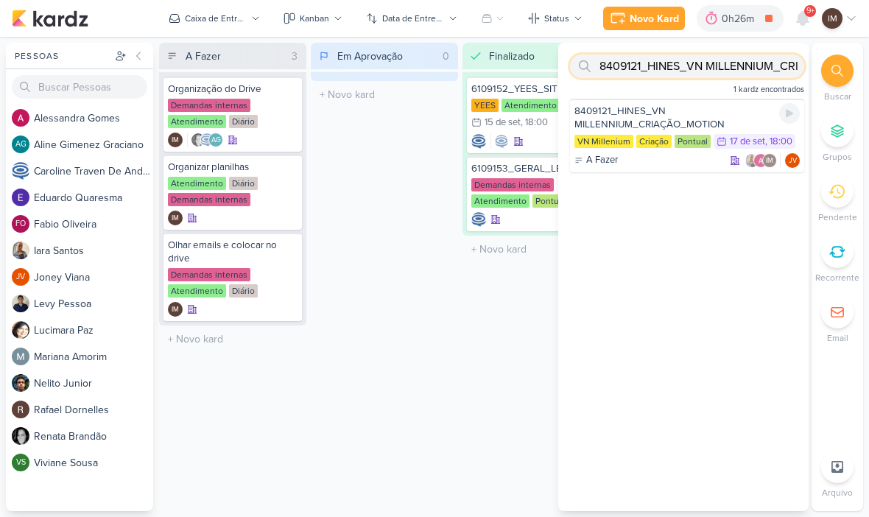
type input "8409121_HINES_VN MILLENNIUM_CRIAÇÃO_MOTION"
click at [682, 115] on div "8409121_HINES_VN MILLENNIUM_CRIAÇÃO_MOTION" at bounding box center [686, 118] width 225 height 27
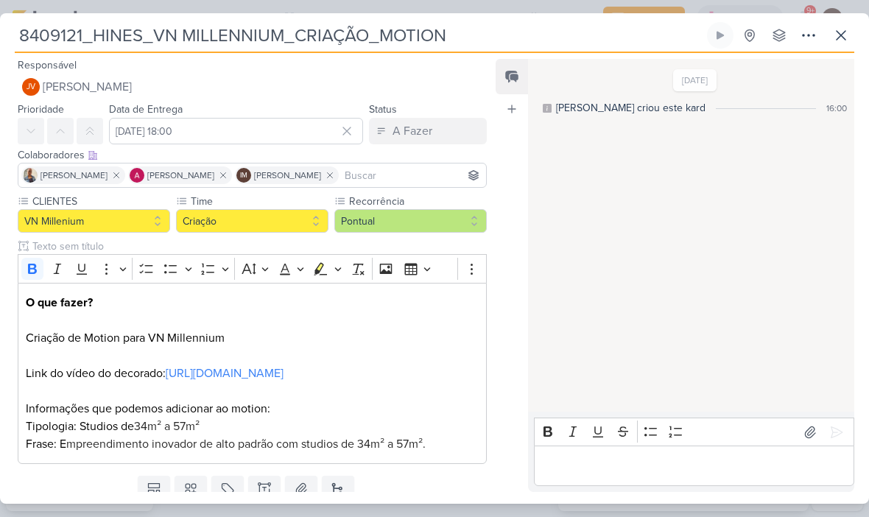
click at [843, 36] on icon at bounding box center [841, 36] width 18 height 18
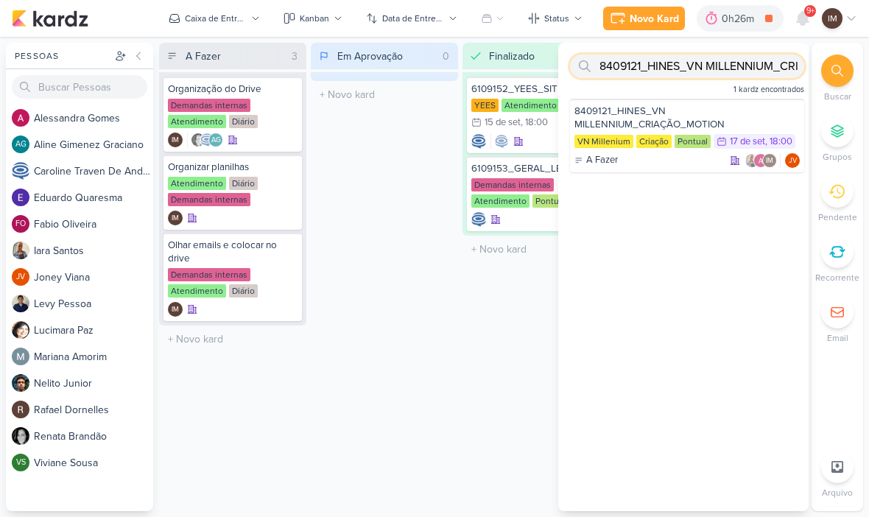
click at [761, 68] on input "8409121_HINES_VN MILLENNIUM_CRIAÇÃO_MOTION" at bounding box center [687, 67] width 234 height 24
click at [755, 64] on input "8409121_HINES_VN MILLENNIUM_CRIAÇÃO_MOTION" at bounding box center [687, 67] width 234 height 24
click at [667, 66] on input "text" at bounding box center [687, 67] width 234 height 24
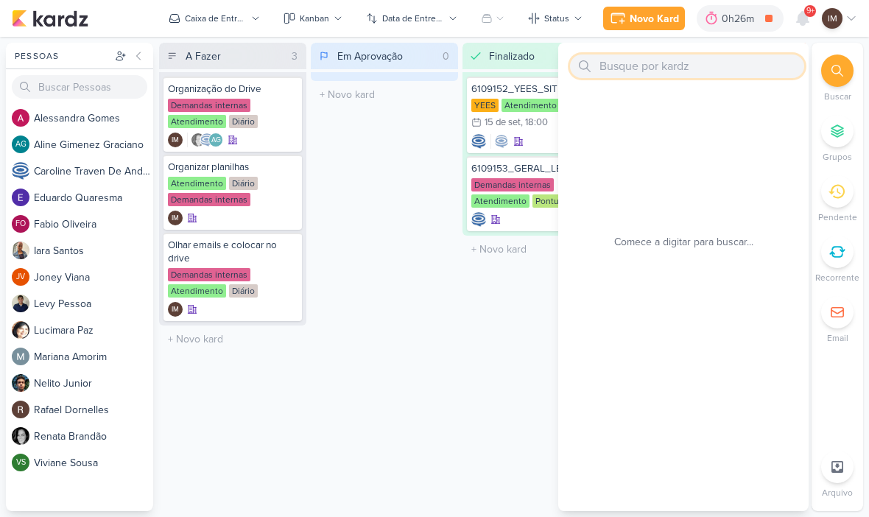
click at [615, 69] on input "text" at bounding box center [687, 67] width 234 height 24
paste input "7709111_MPD_REFFUGIO_VERIFICAR_CRIATIVO"
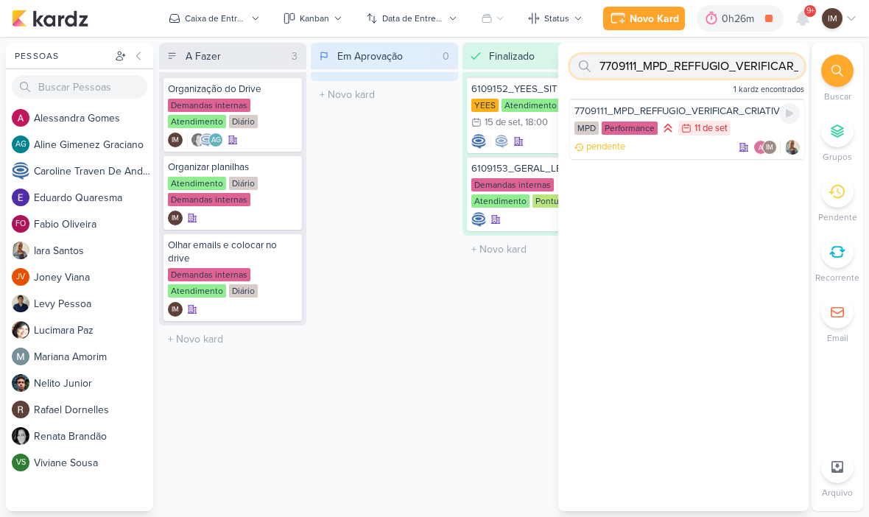
type input "7709111_MPD_REFFUGIO_VERIFICAR_CRIATIVO"
click at [683, 144] on div "pendente IM" at bounding box center [686, 147] width 225 height 15
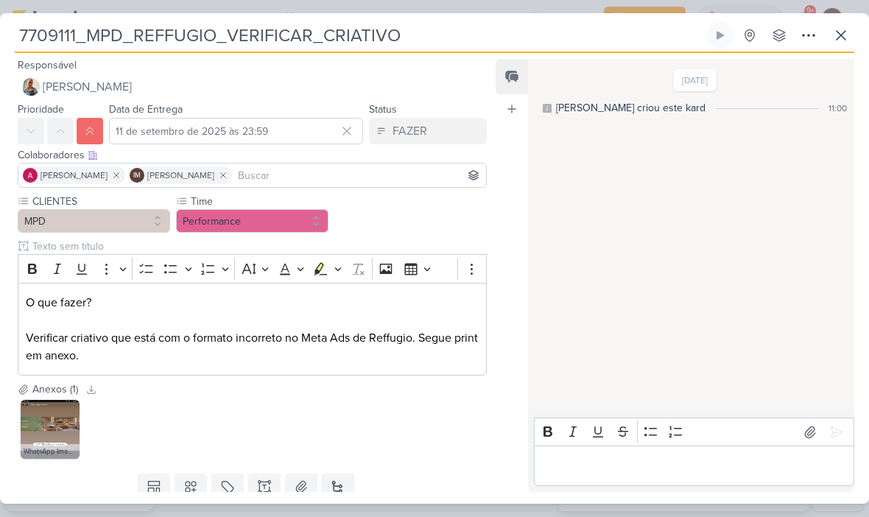
click at [840, 30] on icon at bounding box center [841, 36] width 18 height 18
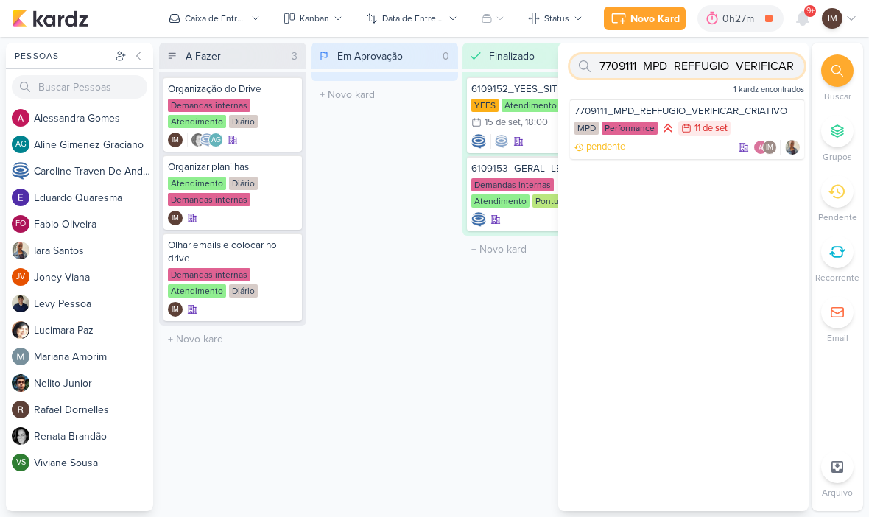
click at [734, 71] on input "7709111_MPD_REFFUGIO_VERIFICAR_CRIATIVO" at bounding box center [687, 67] width 234 height 24
click at [725, 69] on input "7709111_MPD_REFFUGIO_VERIFICAR_CRIATIVO" at bounding box center [687, 67] width 234 height 24
click at [748, 60] on input "7709111_MPD_REFFUGIO_VERIFICAR_CRIATIVO" at bounding box center [687, 67] width 234 height 24
click at [767, 69] on input "7709111_MPD_REFFUGIO_VERIFICAR_CRIATIVO" at bounding box center [687, 67] width 234 height 24
click at [755, 66] on input "7709111_MPD_REFFUGIO_VERIFICAR_CRIATIVO" at bounding box center [687, 67] width 234 height 24
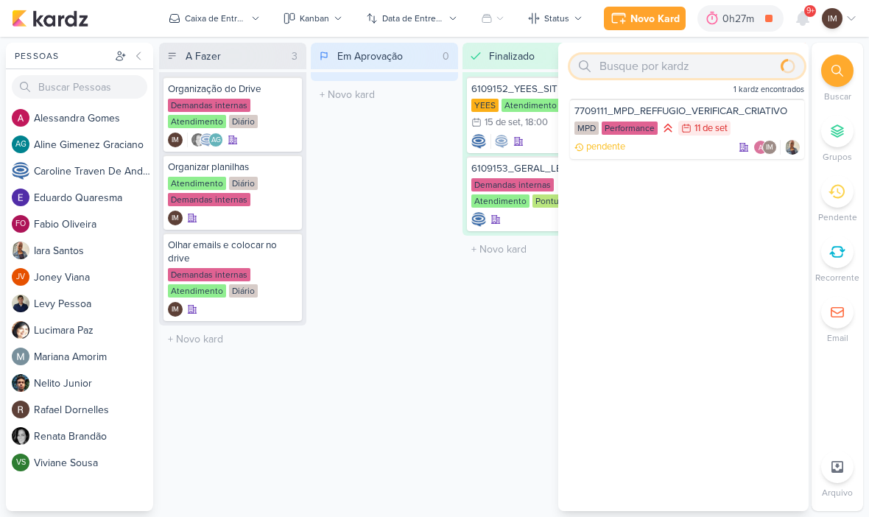
click at [623, 75] on input "text" at bounding box center [687, 67] width 234 height 24
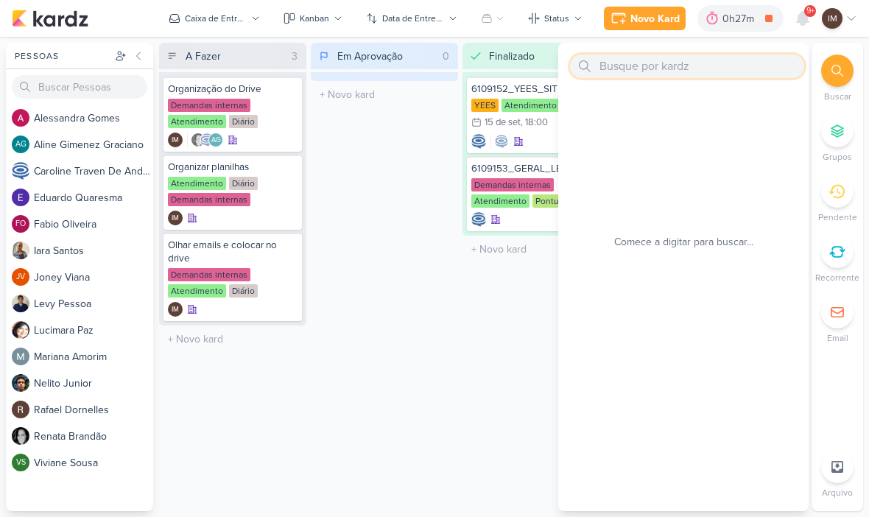
paste input "7409121_MPD_MOST_DESDOBRAMENTO_CRIATIVOS"
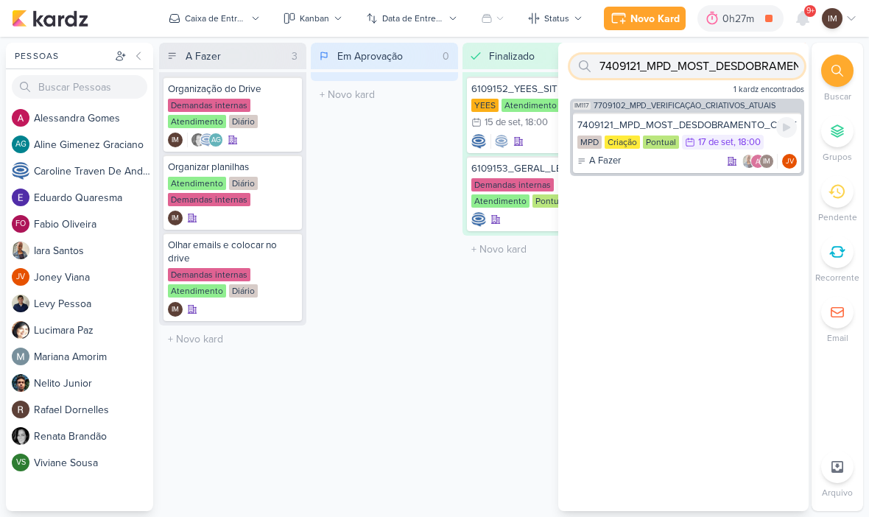
type input "7409121_MPD_MOST_DESDOBRAMENTO_CRIATIVOS"
click at [702, 152] on div "7409121_MPD_MOST_DESDOBRAMENTO_CRIATIVOS MPD Criação Pontual 17/9 17 de set , 1…" at bounding box center [687, 143] width 228 height 60
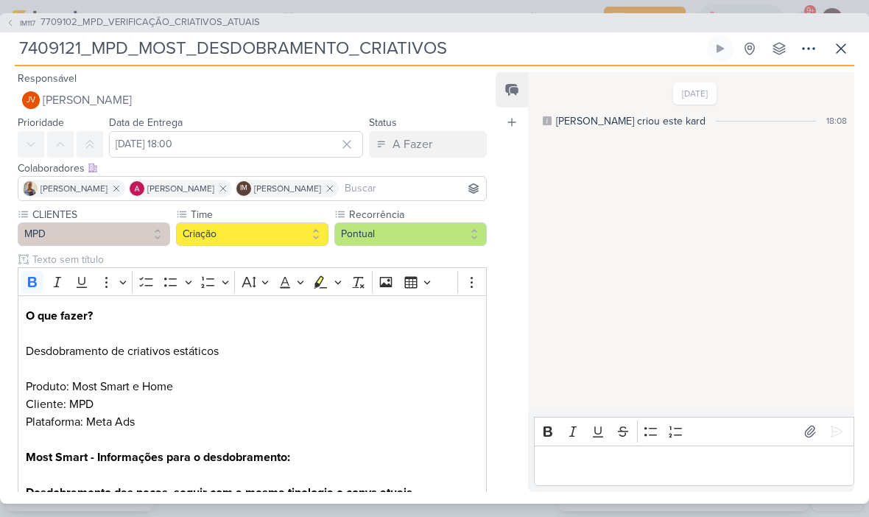
click at [837, 46] on icon at bounding box center [841, 49] width 18 height 18
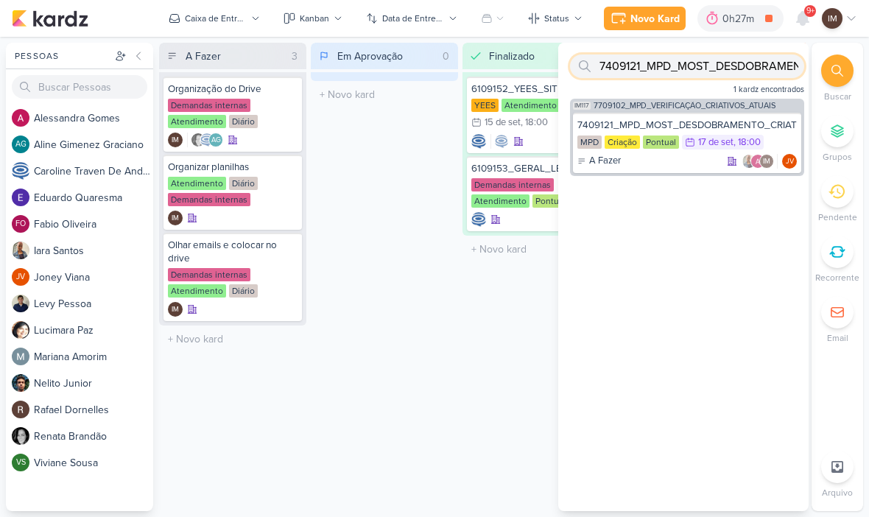
click at [772, 66] on input "7409121_MPD_MOST_DESDOBRAMENTO_CRIATIVOS" at bounding box center [687, 67] width 234 height 24
click at [773, 68] on input "7409121_MPD_MOST_DESDOBRAMENTO_CRIATIVOS" at bounding box center [687, 67] width 234 height 24
click at [775, 60] on input "7409121_MPD_MOST_DESDOBRAMENTO_CRIATIVOS" at bounding box center [687, 67] width 234 height 24
click at [682, 74] on input "7409121_MPD_MOST_DESDOBRAMENTO_CRIATIVOS" at bounding box center [687, 67] width 234 height 24
click at [684, 74] on input "7409121_MPD_MOST_DESDOBRAMENTO_CRIATIVOS" at bounding box center [687, 67] width 234 height 24
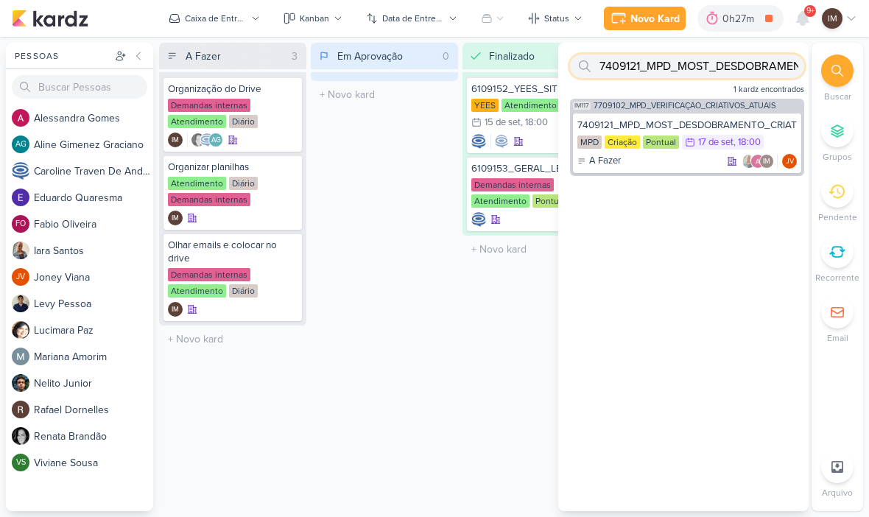
click at [688, 77] on input "7409121_MPD_MOST_DESDOBRAMENTO_CRIATIVOS" at bounding box center [687, 67] width 234 height 24
click at [692, 77] on input "7409121_MPD_MOST_DESDOBRAMENTO_CRIATIVOS" at bounding box center [687, 67] width 234 height 24
click at [685, 66] on input "7409121_MPD_MOST_DESDOBRAMENTO_CRIATIVOS" at bounding box center [687, 67] width 234 height 24
click at [679, 71] on input "7409121_MPD_MOST_DESDOBRAMENTO_CRIATIVOS" at bounding box center [687, 67] width 234 height 24
click at [620, 77] on input "text" at bounding box center [687, 67] width 234 height 24
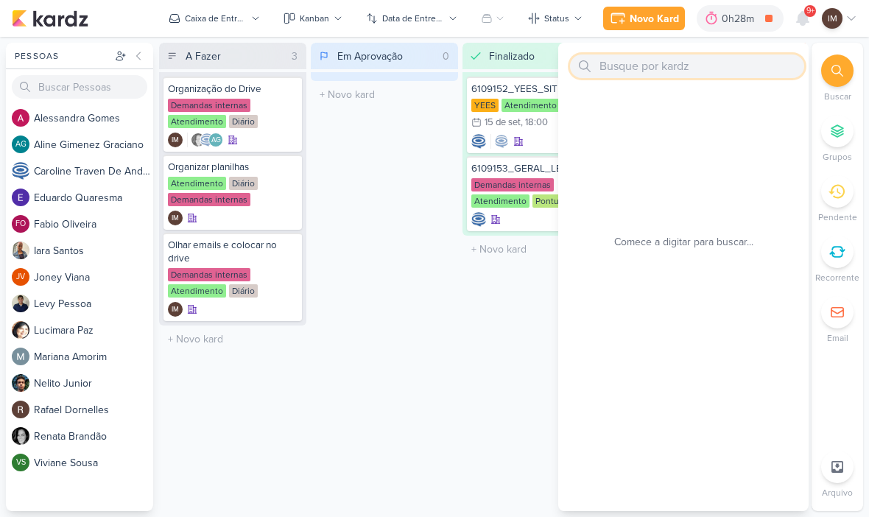
paste input "6109152_YEES_SITE_MAPEAR_ALTERAÇÃO_LOGO_SITE"
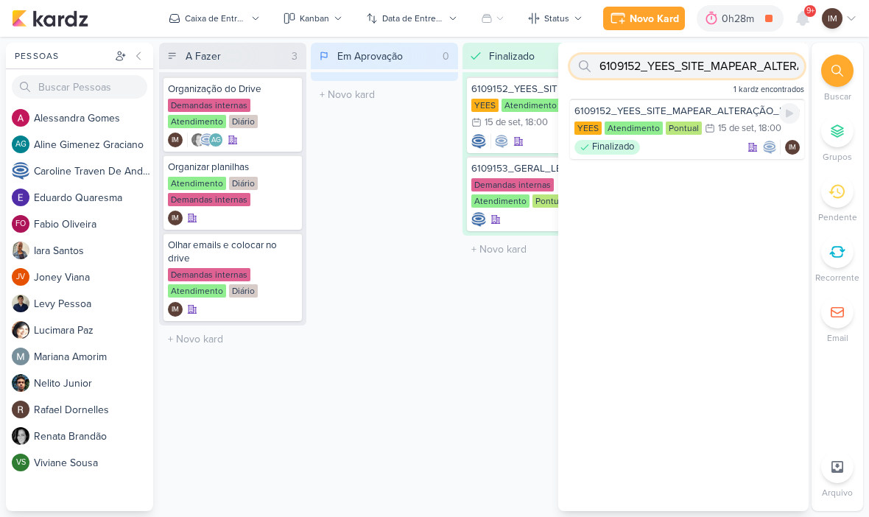
type input "6109152_YEES_SITE_MAPEAR_ALTERAÇÃO_LOGO_SITE"
click at [679, 103] on div "6109152_YEES_SITE_MAPEAR_ALTERAÇÃO_LOGO_SITE YEES Atendimento Pontual 15/9 15 d…" at bounding box center [687, 129] width 234 height 60
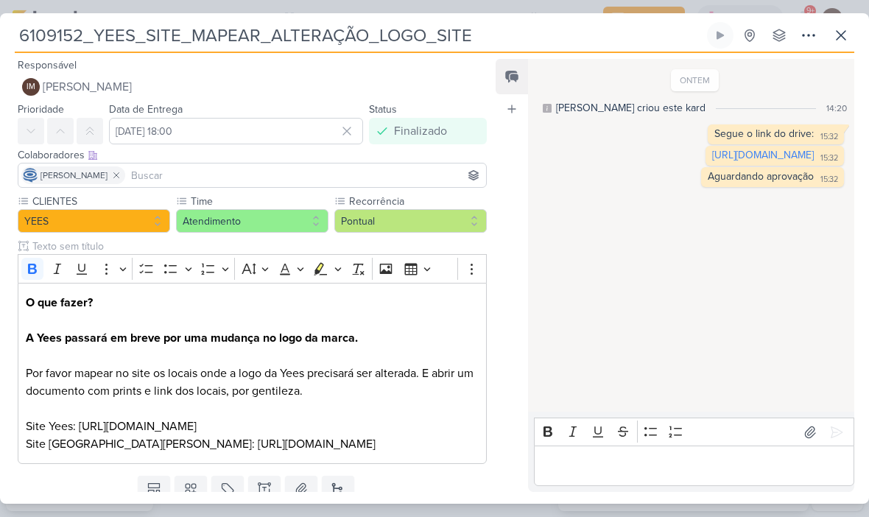
click at [847, 32] on icon at bounding box center [841, 36] width 18 height 18
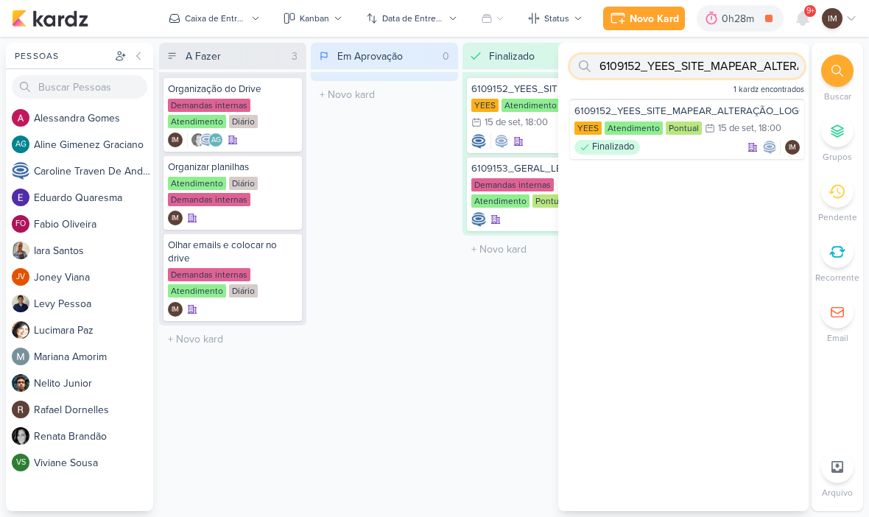
click at [758, 76] on input "6109152_YEES_SITE_MAPEAR_ALTERAÇÃO_LOGO_SITE" at bounding box center [687, 67] width 234 height 24
click at [754, 67] on input "6109152_YEES_SITE_MAPEAR_ALTERAÇÃO_LOGO_SITE" at bounding box center [687, 67] width 234 height 24
click at [754, 71] on input "6109152_YEES_SITE_MAPEAR_ALTERAÇÃO_LOGO_SITE" at bounding box center [687, 67] width 234 height 24
click at [672, 71] on input "text" at bounding box center [687, 67] width 234 height 24
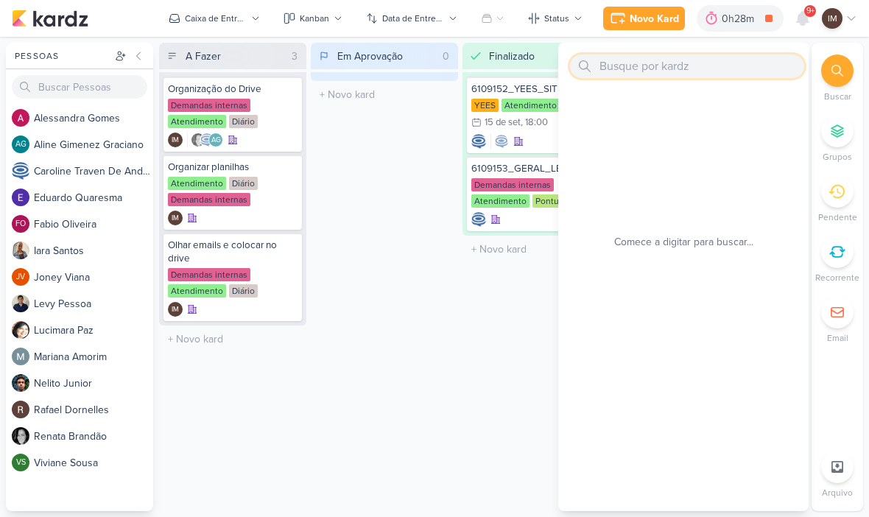
paste input "6709153_YEES_LEVANTAMENTO_DE_CRIATIVOS_ATIVOS"
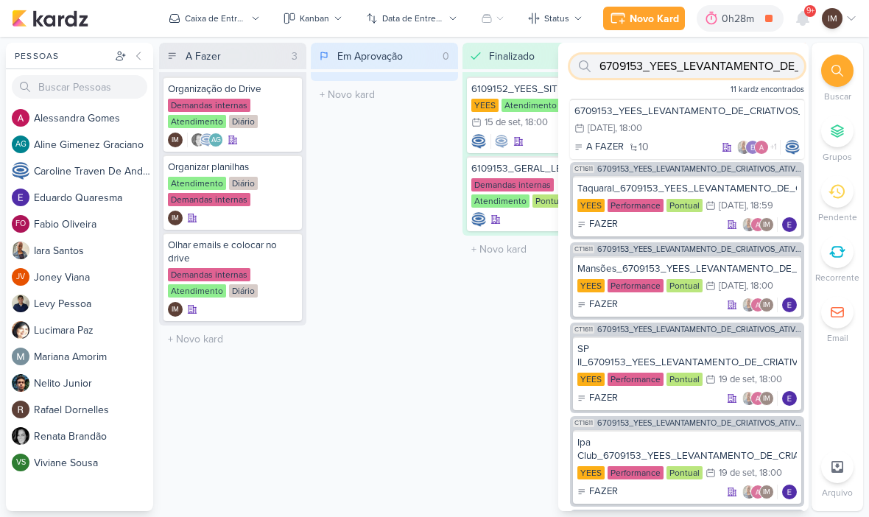
scroll to position [0, 0]
type input "6709153_YEES_LEVANTAMENTO_DE_CRIATIVOS_ATIVOS"
click at [692, 133] on div "24/9 24 de set , 18:00" at bounding box center [686, 129] width 225 height 16
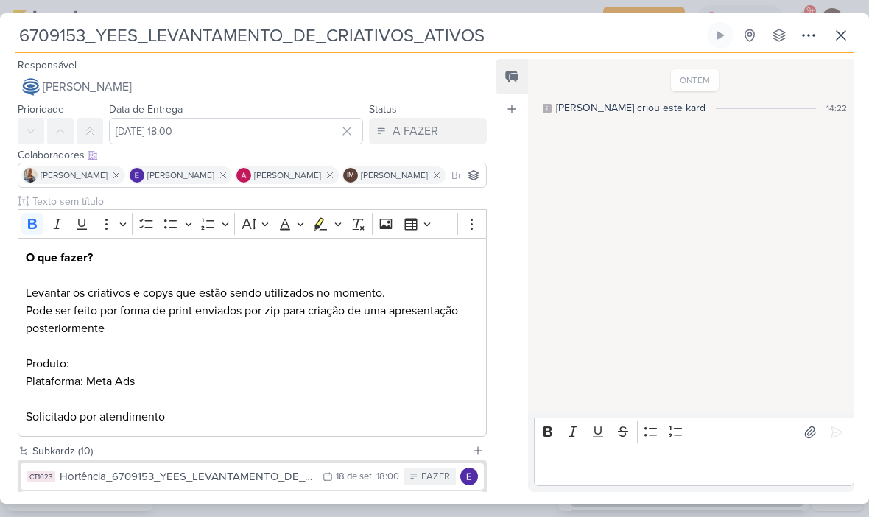
click at [846, 39] on icon at bounding box center [841, 36] width 18 height 18
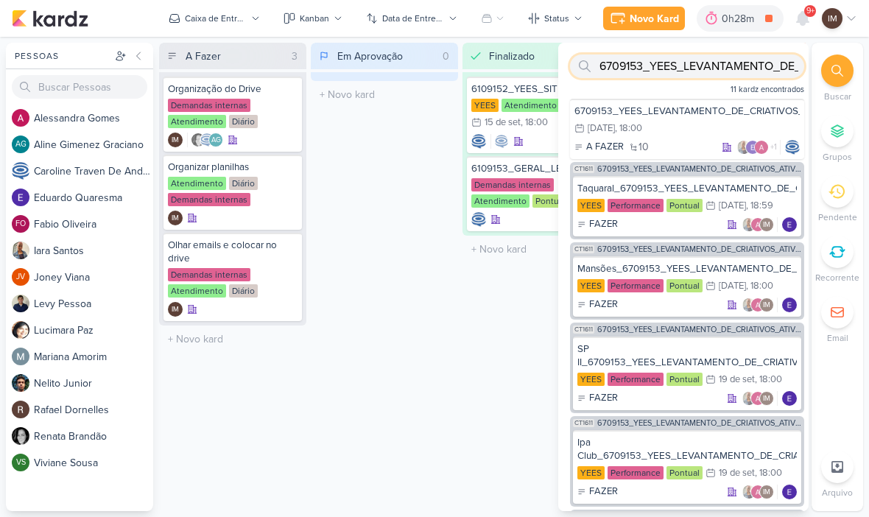
click at [770, 70] on input "6709153_YEES_LEVANTAMENTO_DE_CRIATIVOS_ATIVOS" at bounding box center [687, 67] width 234 height 24
click at [767, 68] on input "6709153_YEES_LEVANTAMENTO_DE_CRIATIVOS_ATIVOS" at bounding box center [687, 67] width 234 height 24
click at [768, 66] on input "6709153_YEES_LEVANTAMENTO_DE_CRIATIVOS_ATIVOS" at bounding box center [687, 67] width 234 height 24
click at [661, 60] on input "text" at bounding box center [687, 67] width 234 height 24
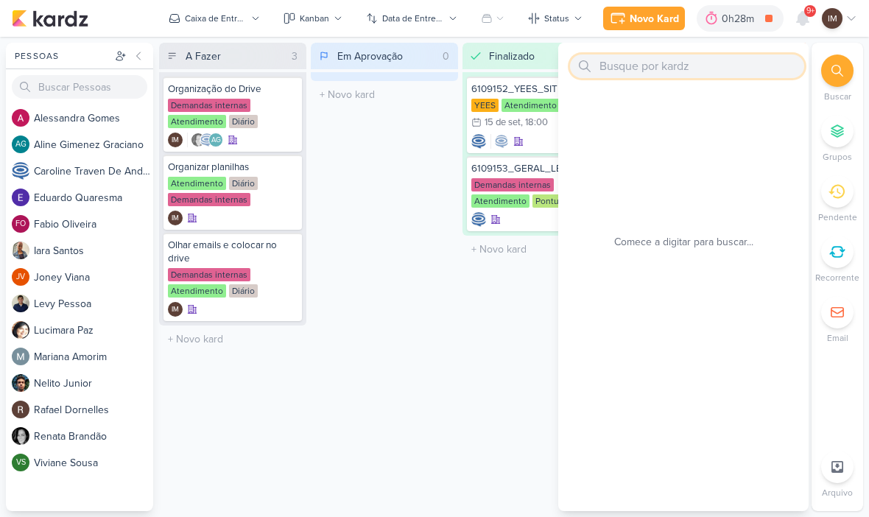
paste input "8709151_HINES_VN MILLENNIUM_LEVANTAMENTO_CRIATIVOS_ATIVOS"
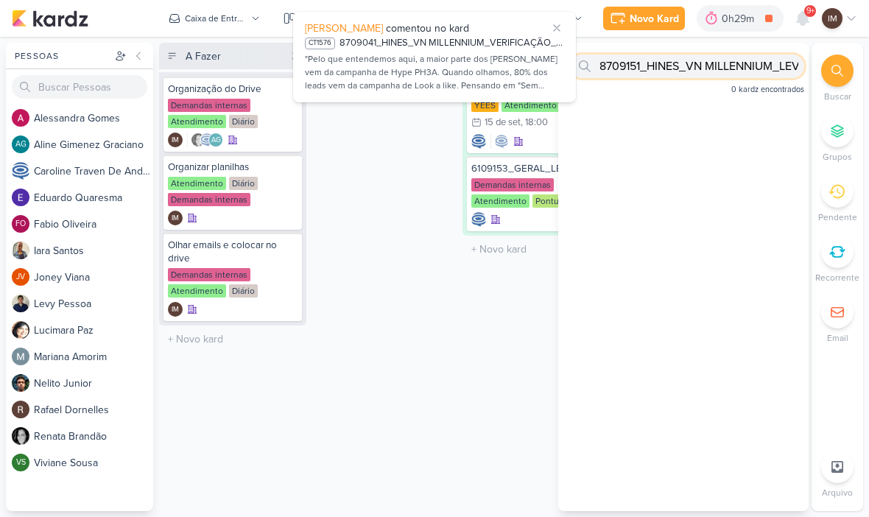
type input "8709151_HINES_VN MILLENNIUM_LEVANTAMENTO_CRIATIVOS_ATIVOS"
click at [511, 79] on div ""Pelo que entendemos aqui, a maior parte dos descartes vem da campanha de Hype …" at bounding box center [434, 72] width 259 height 41
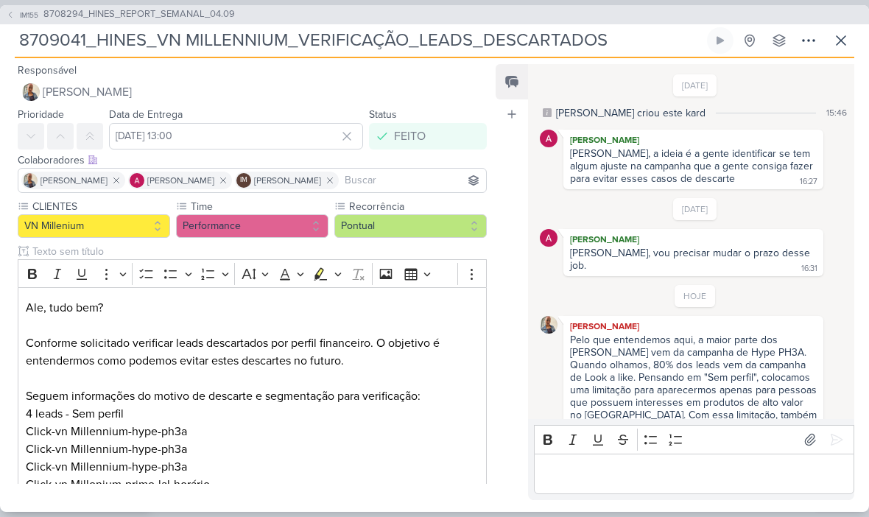
click at [843, 43] on icon at bounding box center [841, 41] width 18 height 18
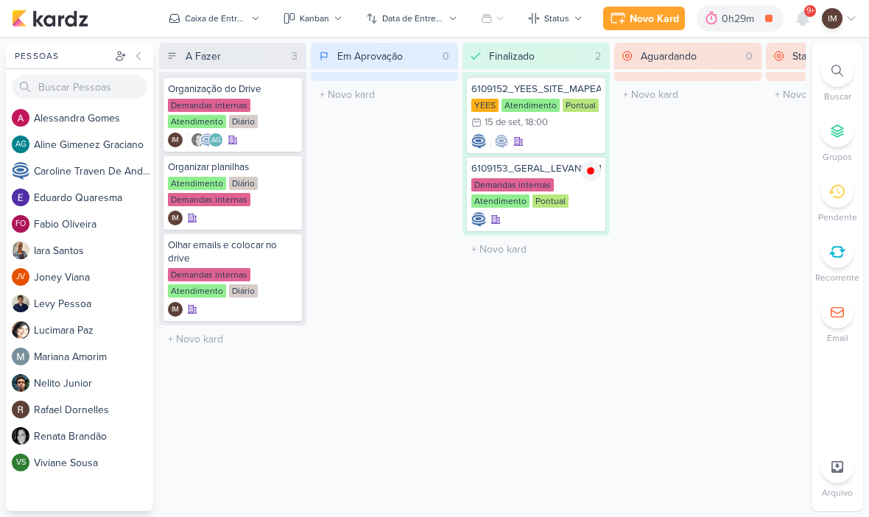
click at [844, 69] on div at bounding box center [837, 71] width 32 height 32
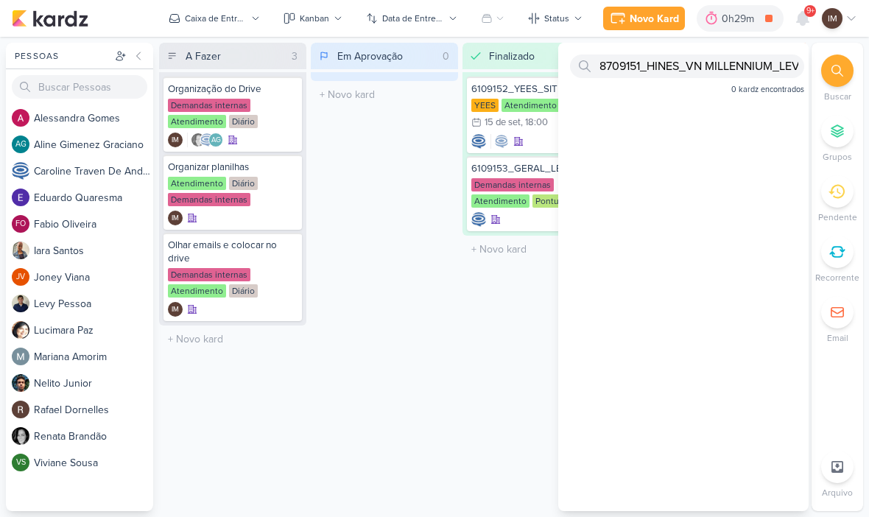
click at [848, 76] on div at bounding box center [837, 71] width 32 height 32
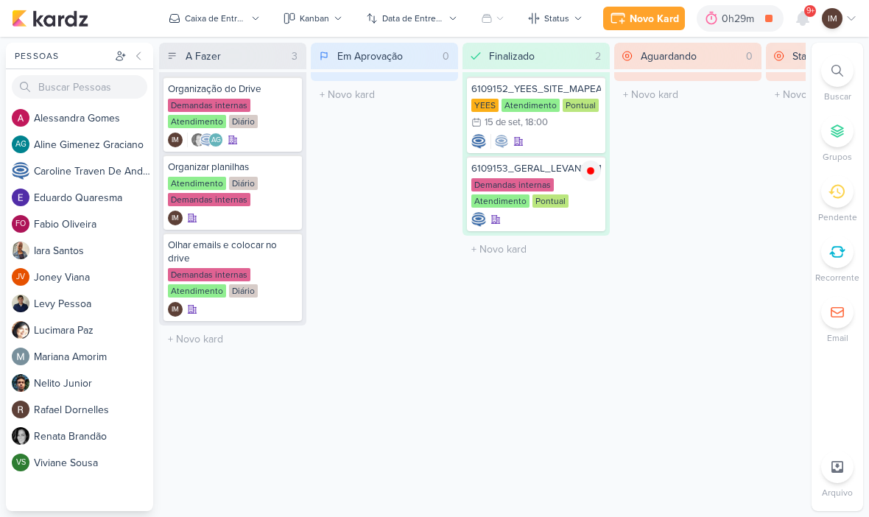
click at [832, 80] on div at bounding box center [837, 71] width 32 height 32
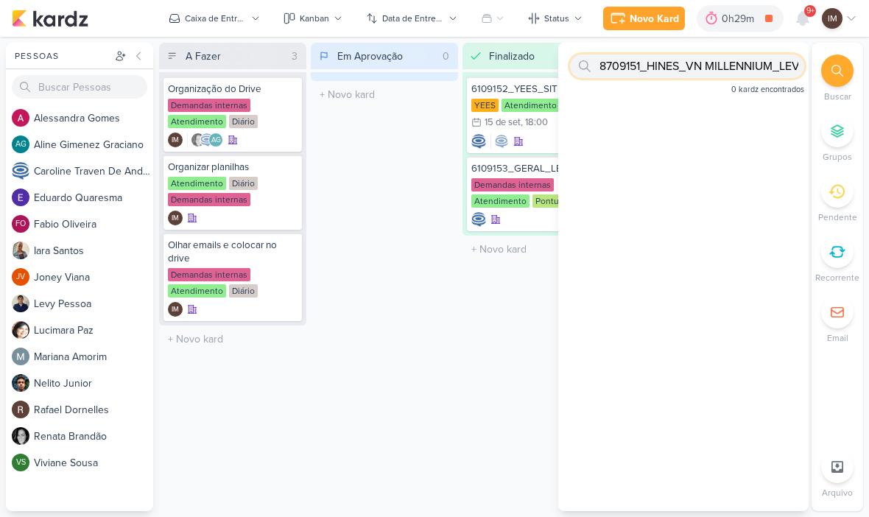
click at [765, 74] on input "8709151_HINES_VN MILLENNIUM_LEVANTAMENTO_CRIATIVOS_ATIVOS" at bounding box center [687, 67] width 234 height 24
click at [739, 64] on input "text" at bounding box center [687, 67] width 234 height 24
paste input "6709154_YEES_IMPULSIONAMENTO_SOCIAL"
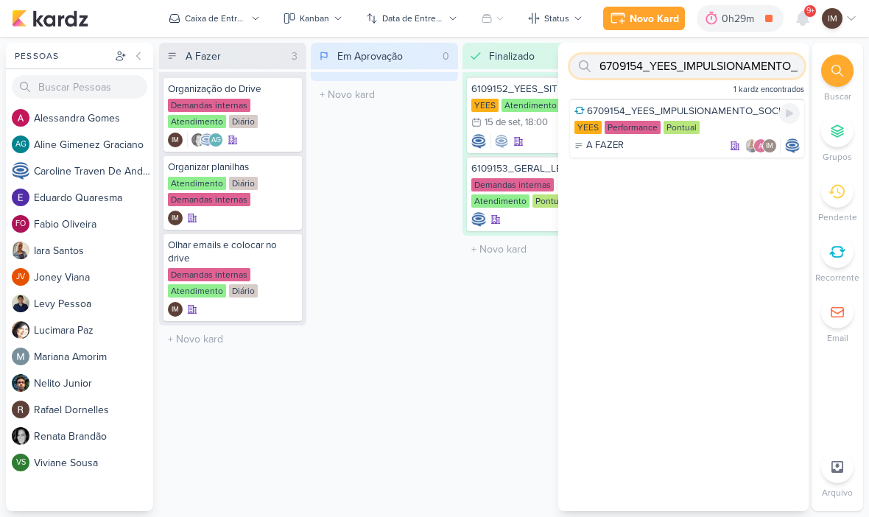
type input "6709154_YEES_IMPULSIONAMENTO_SOCIAL"
click at [713, 145] on div "A FAZER IM" at bounding box center [686, 145] width 225 height 15
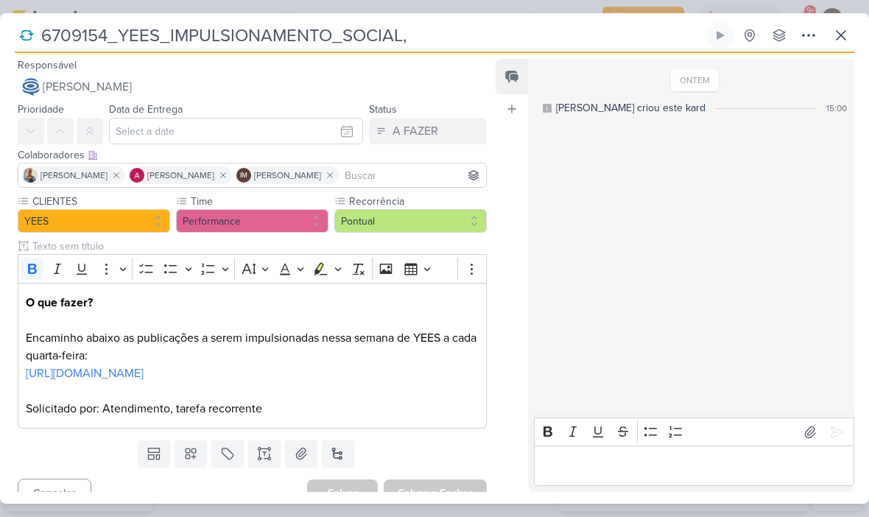
click at [834, 46] on button at bounding box center [841, 35] width 27 height 27
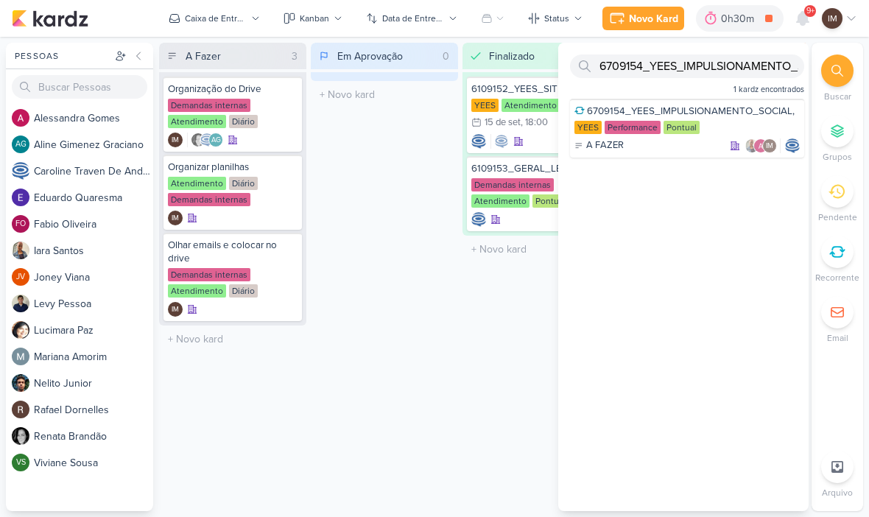
click at [804, 14] on icon at bounding box center [803, 18] width 12 height 13
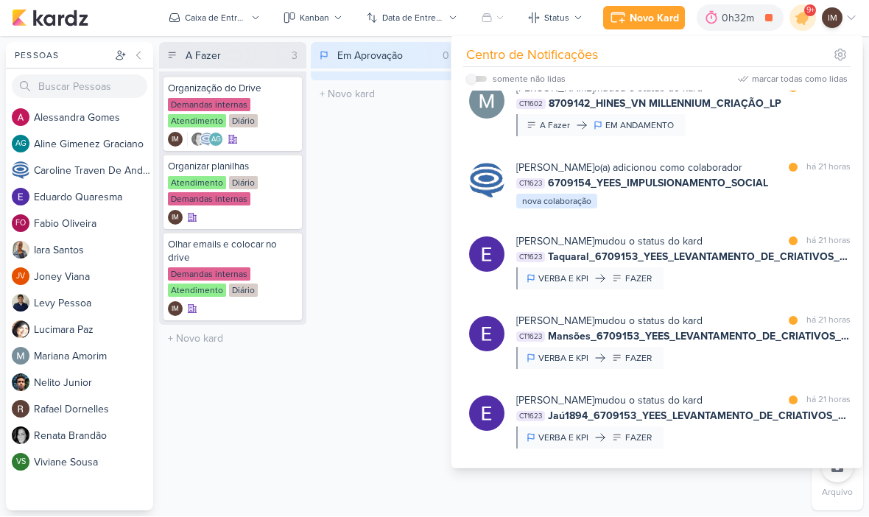
scroll to position [3801, 0]
click at [398, 195] on div "Em Aprovação 0 Mover Para Esquerda Mover Para Direita Deletar O título do kard …" at bounding box center [384, 277] width 147 height 468
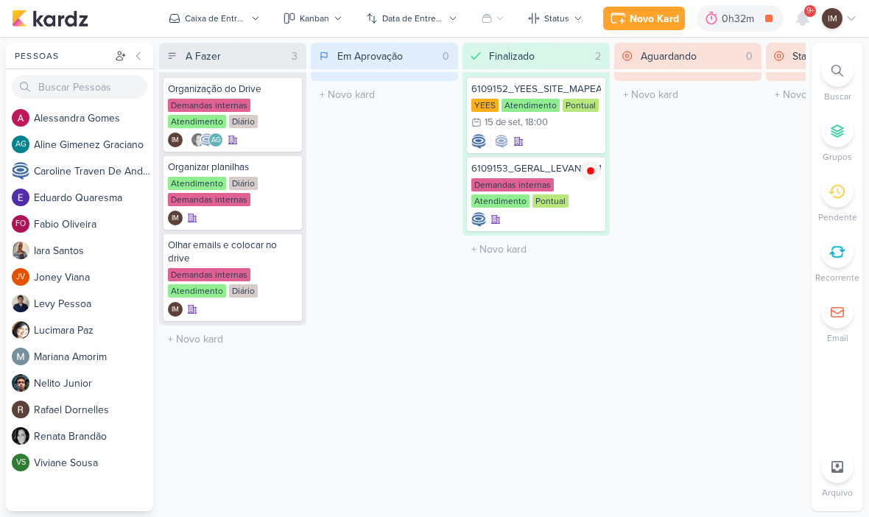
click at [826, 84] on li "Buscar" at bounding box center [838, 79] width 52 height 49
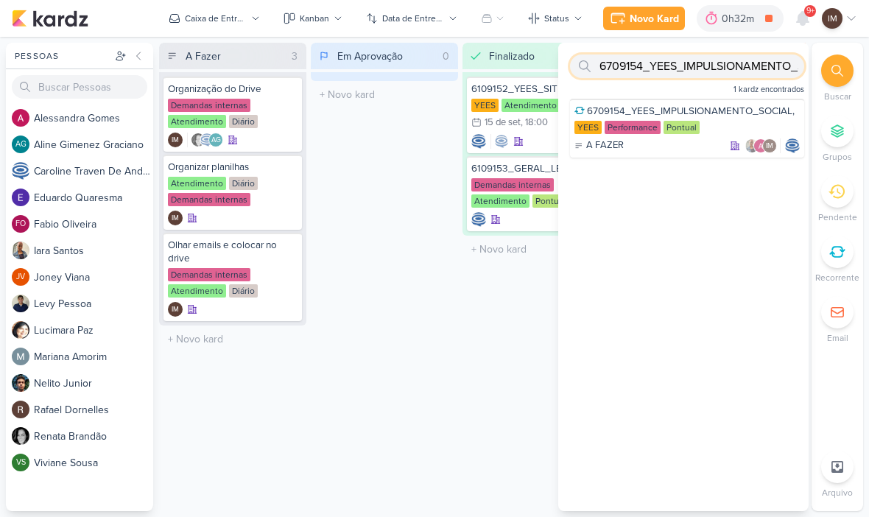
click at [712, 57] on input "6709154_YEES_IMPULSIONAMENTO_SOCIAL" at bounding box center [687, 67] width 234 height 24
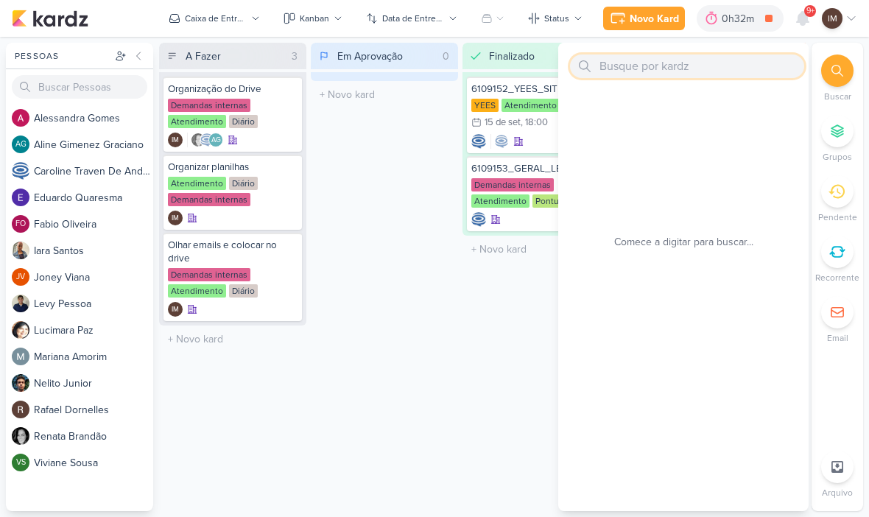
paste input "8708293_HINES_REPORT_MENSAL_AGOSTO"
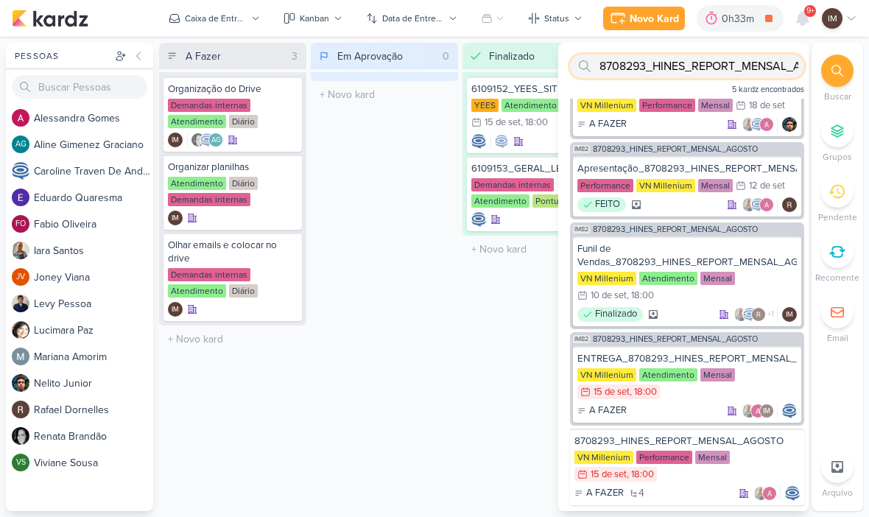
scroll to position [50, 0]
type input "8708293_HINES_REPORT_MENSAL_AGOSTO"
click at [704, 163] on div "Apresentação_8708293_HINES_REPORT_MENSAL_AGOSTO" at bounding box center [686, 168] width 219 height 13
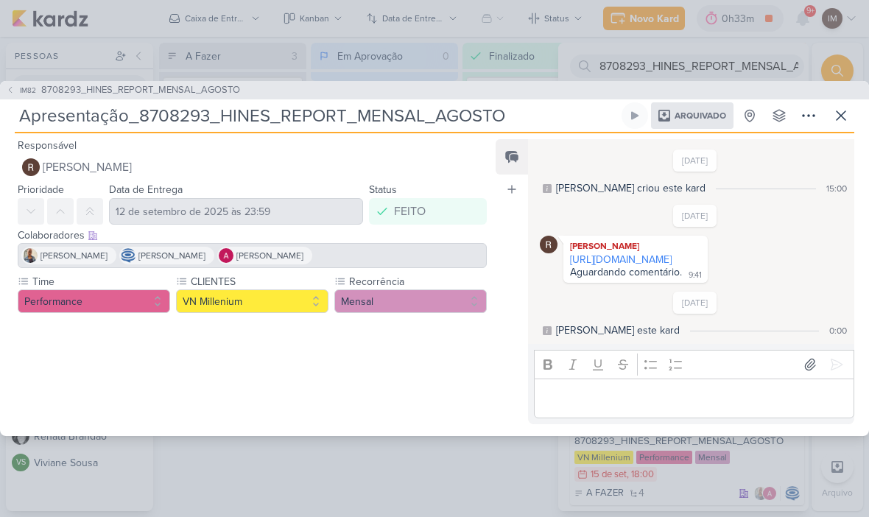
click at [18, 85] on span "IM82" at bounding box center [28, 90] width 21 height 11
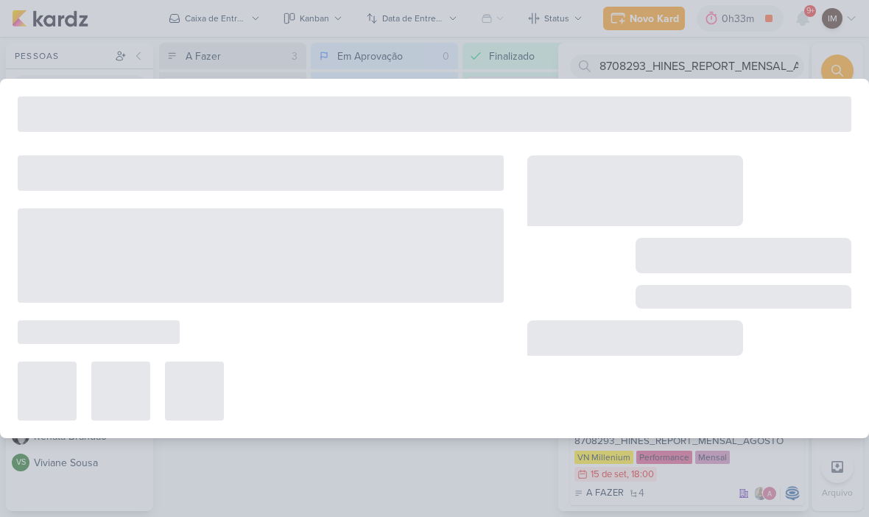
type input "8708293_HINES_REPORT_MENSAL_AGOSTO"
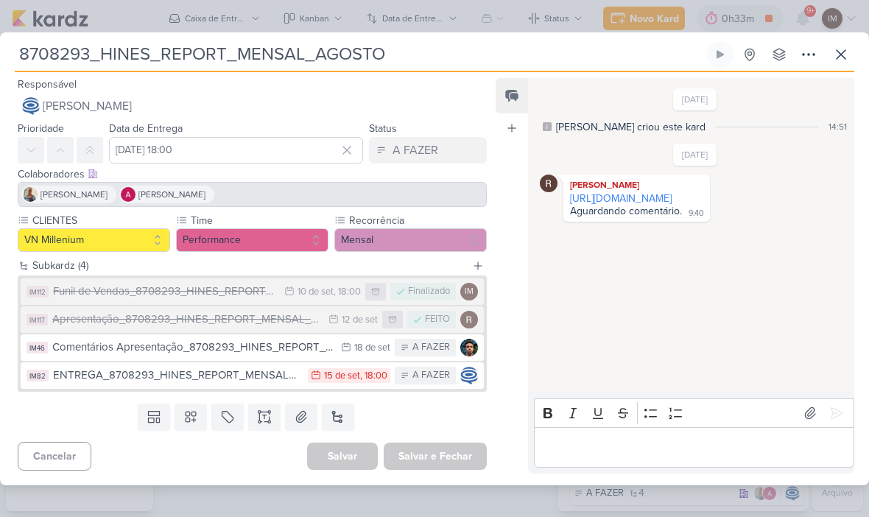
click at [840, 64] on button at bounding box center [841, 54] width 27 height 27
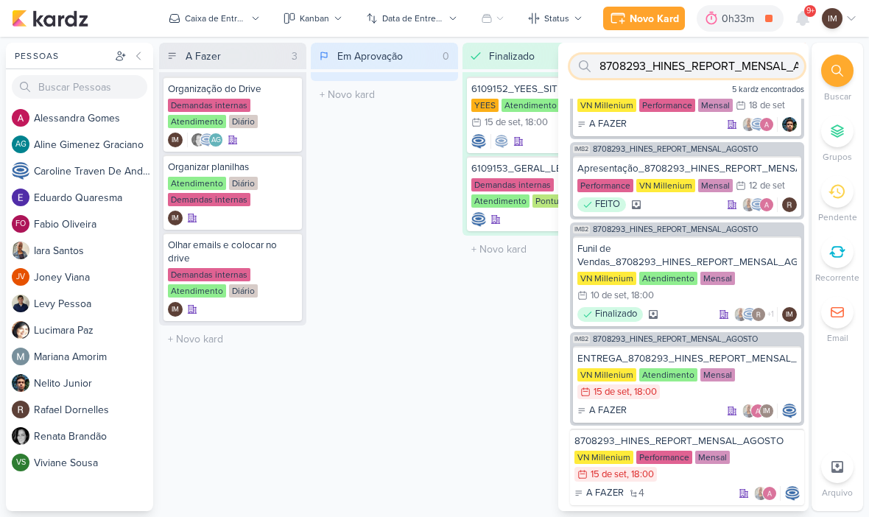
click at [727, 62] on input "8708293_HINES_REPORT_MENSAL_AGOSTO" at bounding box center [687, 67] width 234 height 24
click at [741, 63] on input "8708293_HINES_REPORT_MENSAL_AGOSTO" at bounding box center [687, 67] width 234 height 24
click at [742, 65] on input "8708293_HINES_REPORT_MENSAL_AGOSTO" at bounding box center [687, 67] width 234 height 24
click at [734, 56] on input "8708293_HINES_REPORT_MENSAL_AGOSTO" at bounding box center [687, 67] width 234 height 24
click at [616, 67] on input "text" at bounding box center [687, 67] width 234 height 24
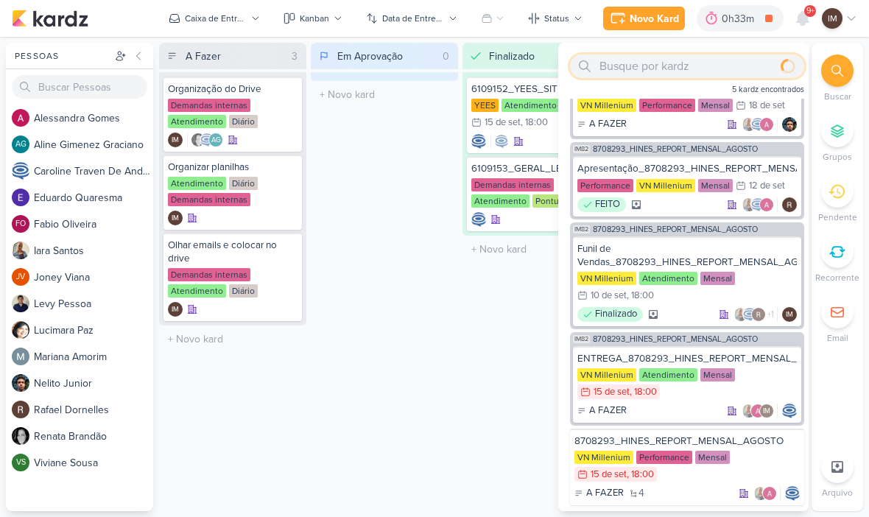
scroll to position [0, 0]
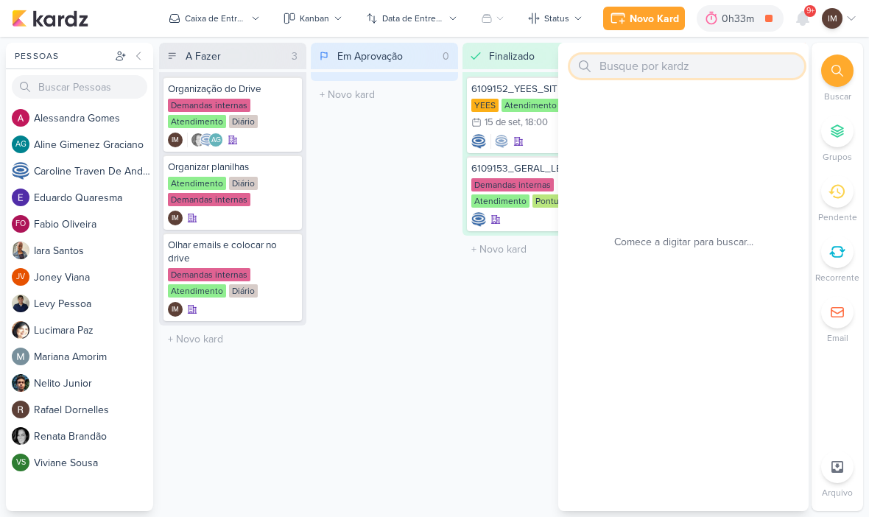
paste input "8709151_HINES_VN MILLENNIUM_LEVANTAMENTO_CRIATIVOS_ATIVOS"
type input "8709151_HINES_VN MILLENNIUM_LEVANTAMENTO_CRIATIVOS_ATIVOS"
